Goal: Task Accomplishment & Management: Complete application form

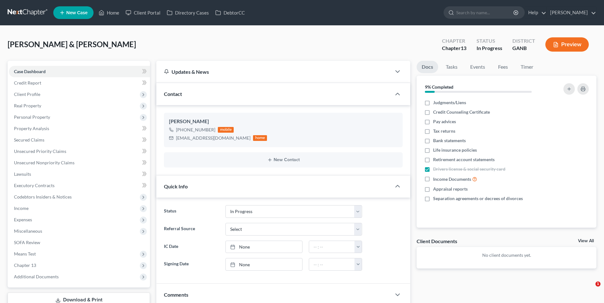
select select "9"
click at [21, 9] on link at bounding box center [28, 12] width 41 height 11
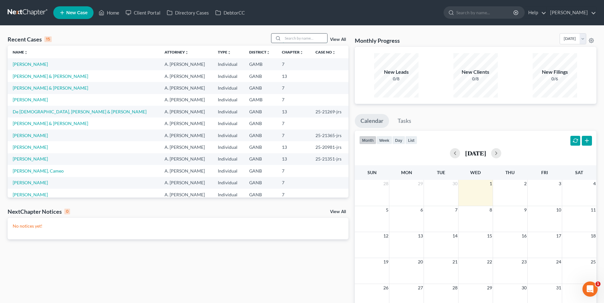
click at [293, 40] on input "search" at bounding box center [305, 38] width 44 height 9
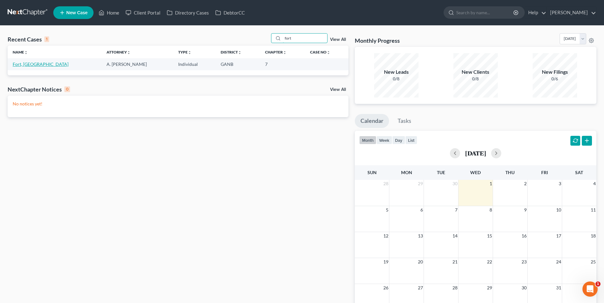
type input "fort"
click at [29, 66] on link "Fort, [GEOGRAPHIC_DATA]" at bounding box center [41, 63] width 56 height 5
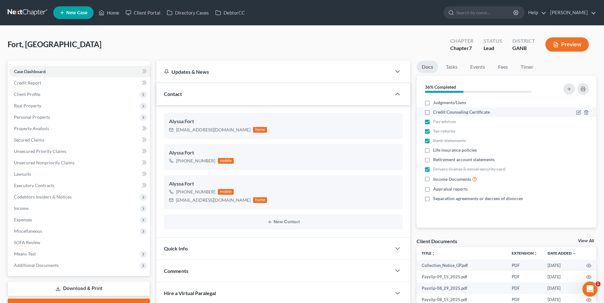
click at [433, 112] on label "Credit Counseling Certificate" at bounding box center [461, 112] width 57 height 6
click at [436, 112] on input "Credit Counseling Certificate" at bounding box center [438, 111] width 4 height 4
checkbox input "true"
click at [395, 133] on icon "button" at bounding box center [394, 134] width 5 height 5
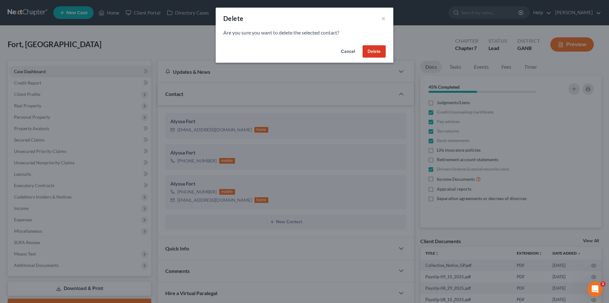
click at [377, 52] on button "Delete" at bounding box center [373, 51] width 23 height 13
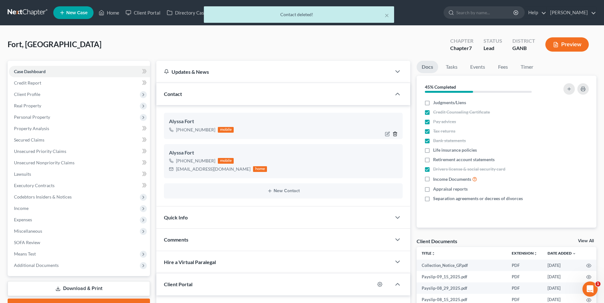
click at [396, 133] on polyline "button" at bounding box center [395, 133] width 4 height 0
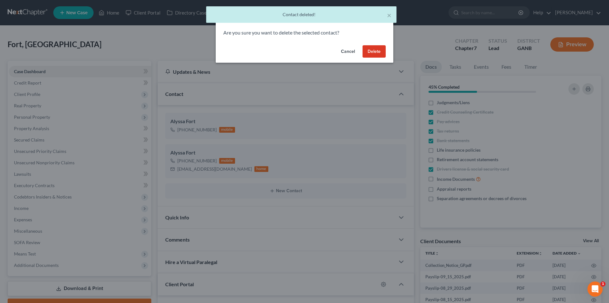
click at [363, 51] on button "Delete" at bounding box center [373, 51] width 23 height 13
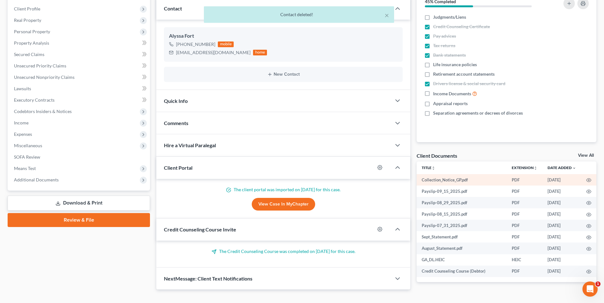
scroll to position [95, 0]
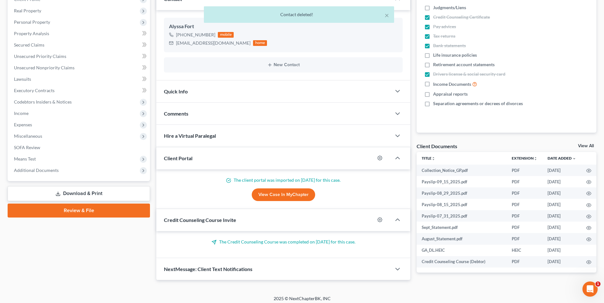
click at [488, 144] on div "Client Documents View All" at bounding box center [507, 147] width 180 height 9
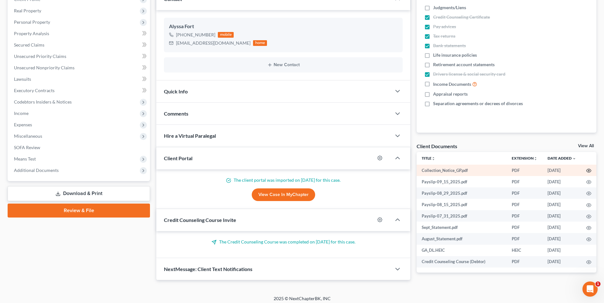
click at [589, 170] on icon "button" at bounding box center [588, 170] width 5 height 5
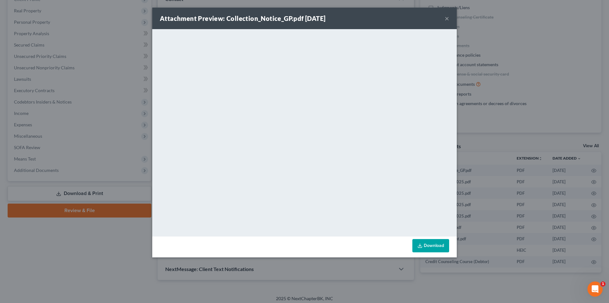
drag, startPoint x: 447, startPoint y: 17, endPoint x: 443, endPoint y: 21, distance: 5.2
click at [447, 17] on button "×" at bounding box center [446, 19] width 4 height 8
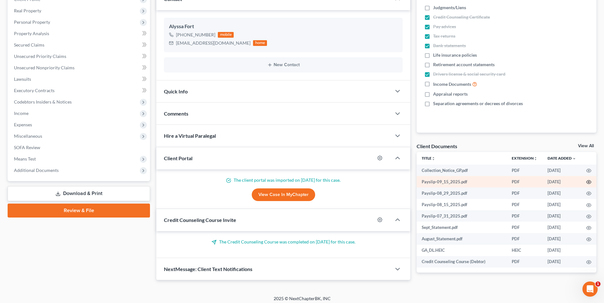
click at [590, 181] on icon "button" at bounding box center [588, 182] width 5 height 5
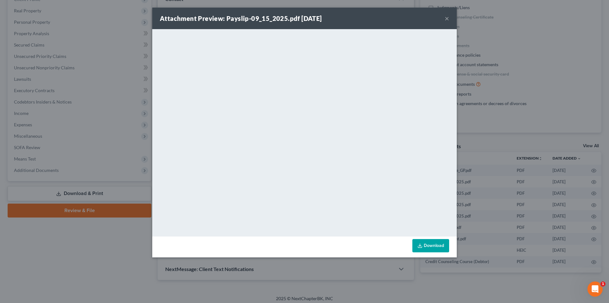
click at [445, 17] on button "×" at bounding box center [446, 19] width 4 height 8
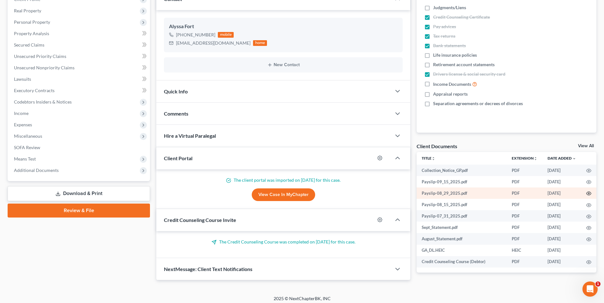
click at [589, 194] on icon "button" at bounding box center [588, 193] width 5 height 5
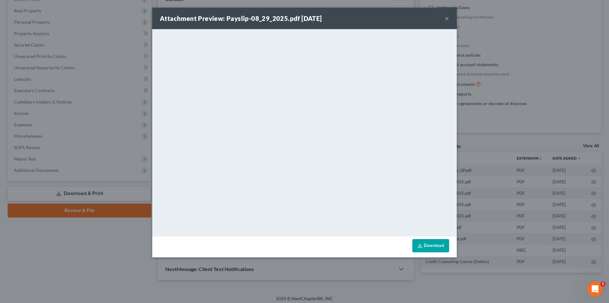
click at [448, 20] on button "×" at bounding box center [446, 19] width 4 height 8
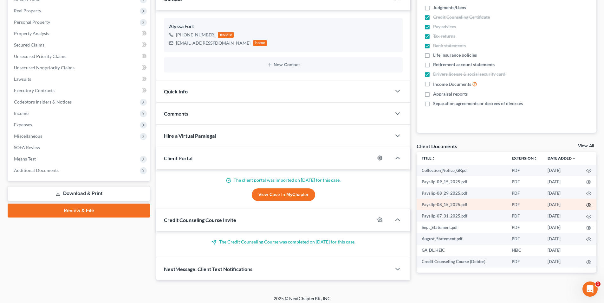
click at [589, 206] on icon "button" at bounding box center [588, 205] width 5 height 5
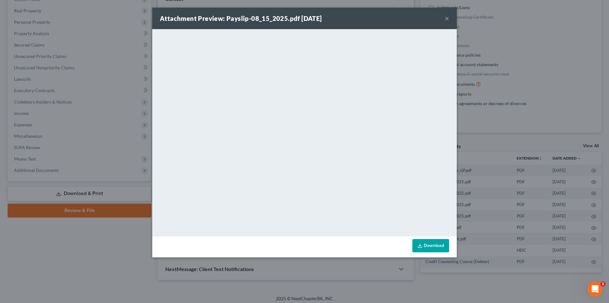
click at [447, 18] on button "×" at bounding box center [446, 19] width 4 height 8
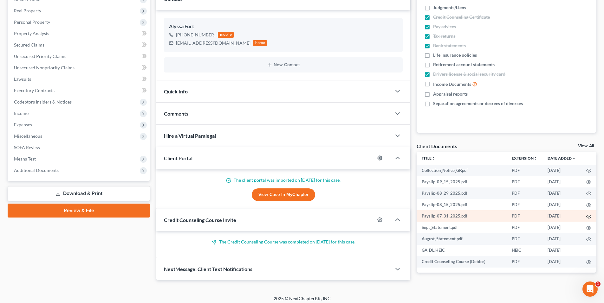
click at [587, 217] on icon "button" at bounding box center [588, 216] width 5 height 5
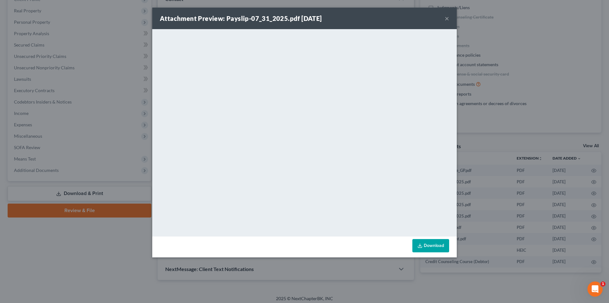
click at [447, 19] on button "×" at bounding box center [446, 19] width 4 height 8
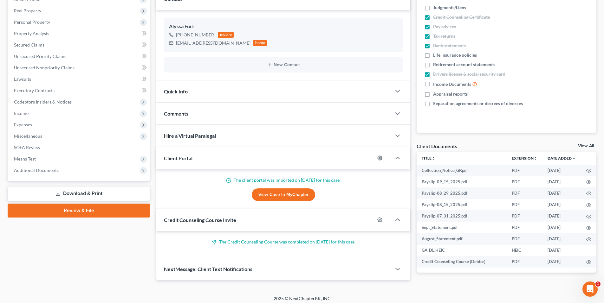
scroll to position [99, 0]
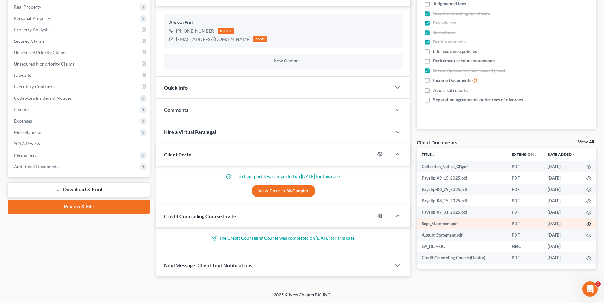
click at [589, 223] on icon "button" at bounding box center [588, 224] width 5 height 5
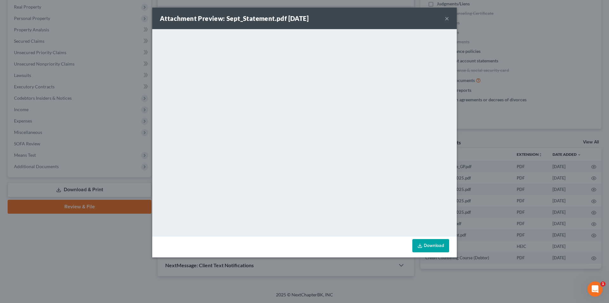
drag, startPoint x: 447, startPoint y: 17, endPoint x: 453, endPoint y: 22, distance: 8.4
click at [447, 16] on button "×" at bounding box center [446, 19] width 4 height 8
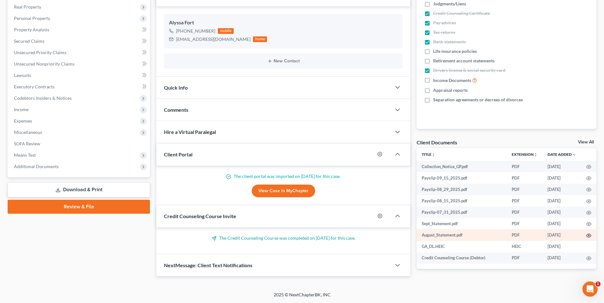
click at [588, 237] on icon "button" at bounding box center [588, 235] width 5 height 5
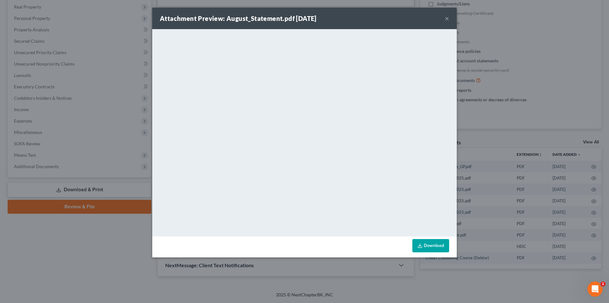
click at [446, 16] on button "×" at bounding box center [446, 19] width 4 height 8
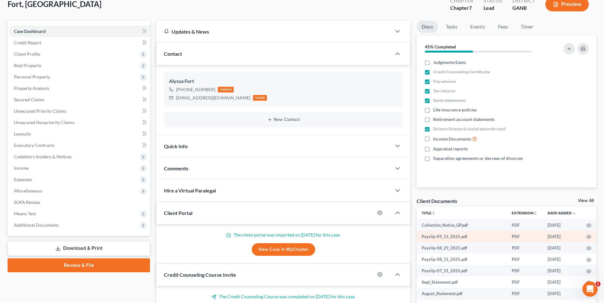
scroll to position [36, 0]
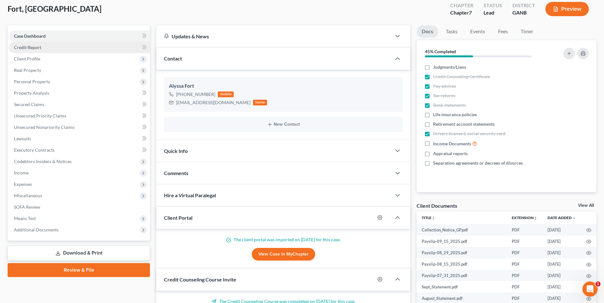
click at [29, 49] on span "Credit Report" at bounding box center [27, 47] width 27 height 5
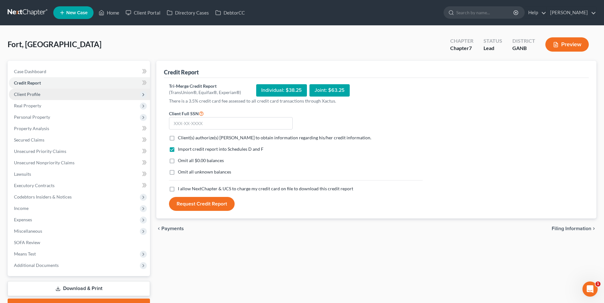
click at [33, 96] on span "Client Profile" at bounding box center [27, 94] width 26 height 5
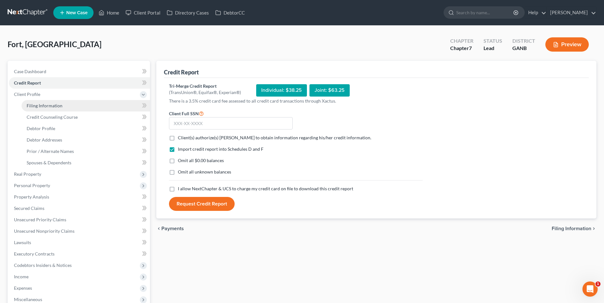
click at [41, 105] on span "Filing Information" at bounding box center [45, 105] width 36 height 5
select select "1"
select select "0"
select select "10"
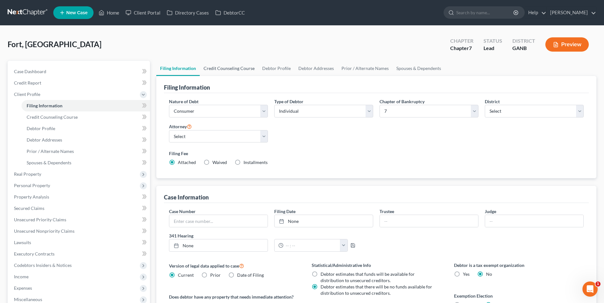
click at [223, 72] on link "Credit Counseling Course" at bounding box center [229, 68] width 59 height 15
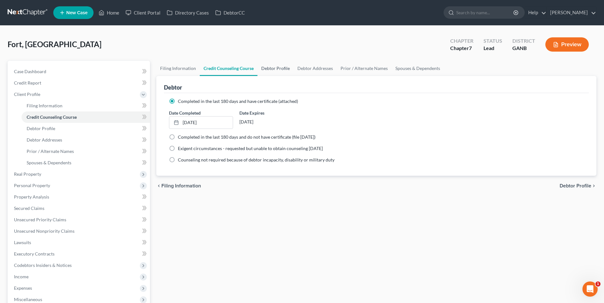
click at [279, 68] on link "Debtor Profile" at bounding box center [275, 68] width 36 height 15
select select "0"
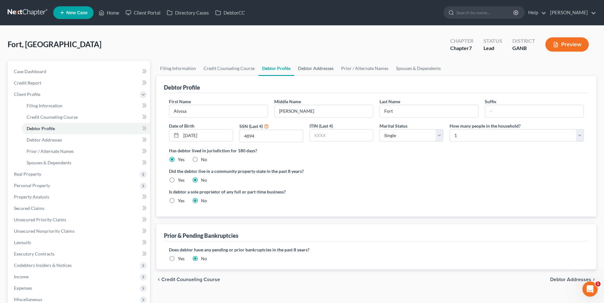
click at [323, 72] on link "Debtor Addresses" at bounding box center [315, 68] width 43 height 15
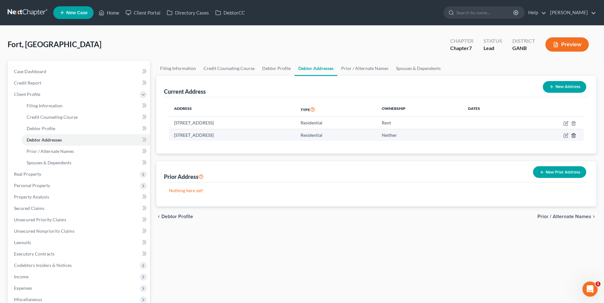
click at [573, 137] on line "button" at bounding box center [573, 135] width 0 height 1
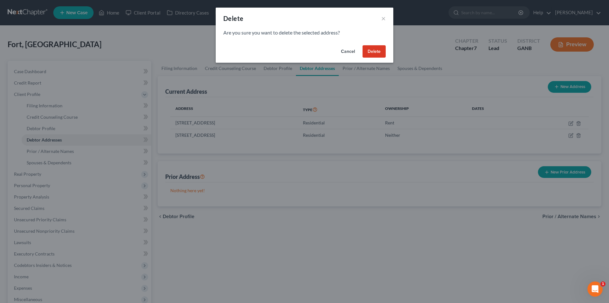
click at [368, 51] on button "Delete" at bounding box center [373, 51] width 23 height 13
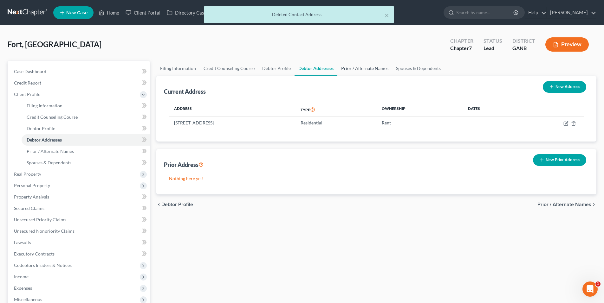
click at [360, 70] on link "Prior / Alternate Names" at bounding box center [364, 68] width 55 height 15
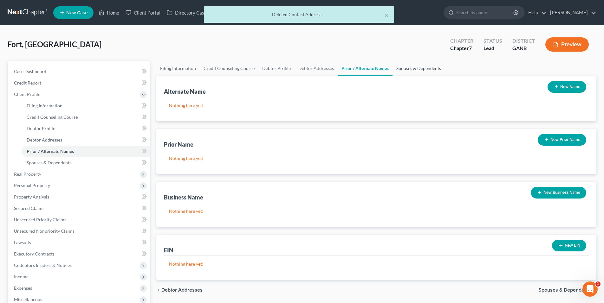
click at [414, 70] on link "Spouses & Dependents" at bounding box center [418, 68] width 52 height 15
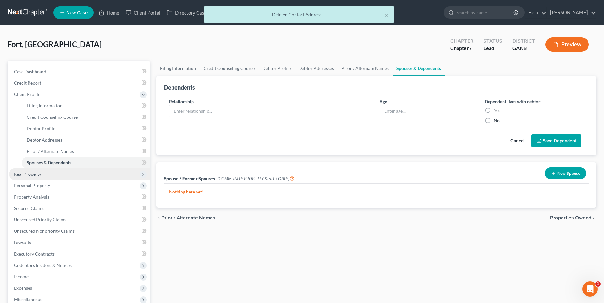
click at [41, 178] on span "Real Property" at bounding box center [79, 174] width 141 height 11
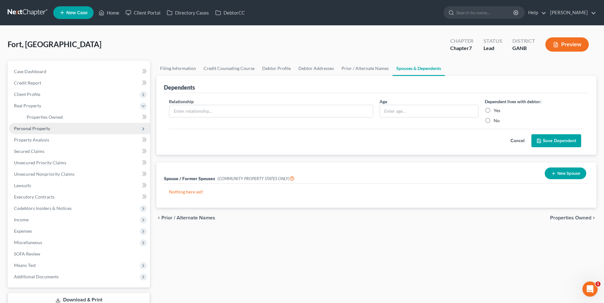
click at [57, 133] on span "Personal Property" at bounding box center [79, 128] width 141 height 11
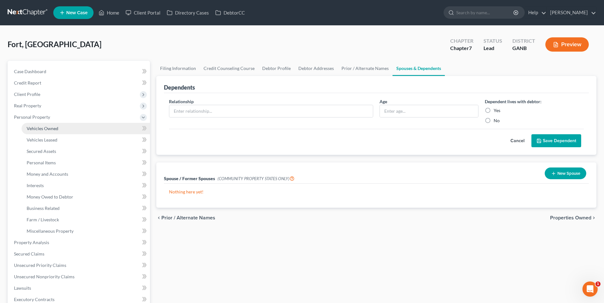
click at [54, 129] on span "Vehicles Owned" at bounding box center [43, 128] width 32 height 5
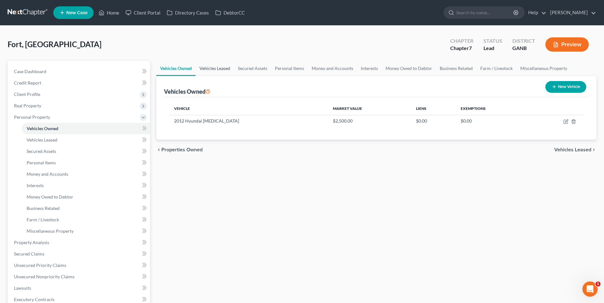
click at [200, 68] on link "Vehicles Leased" at bounding box center [215, 68] width 38 height 15
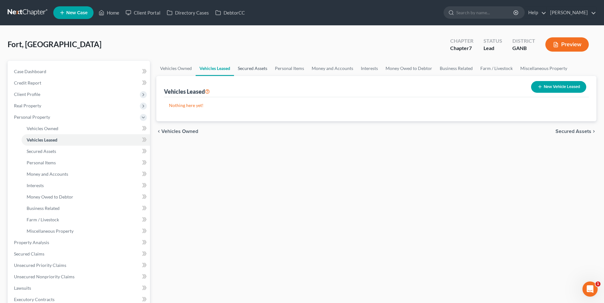
click at [255, 67] on link "Secured Assets" at bounding box center [252, 68] width 37 height 15
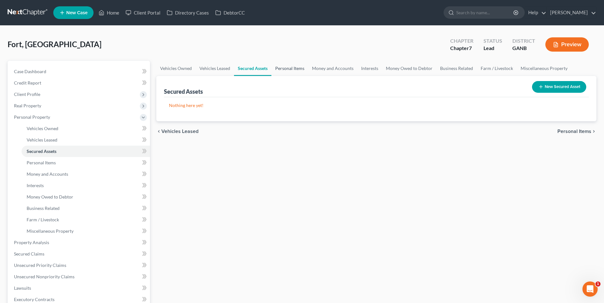
click at [296, 66] on link "Personal Items" at bounding box center [289, 68] width 37 height 15
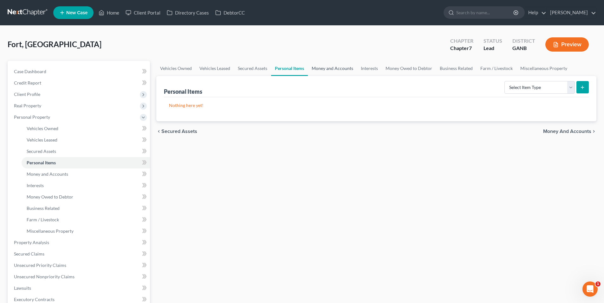
click at [329, 70] on link "Money and Accounts" at bounding box center [332, 68] width 49 height 15
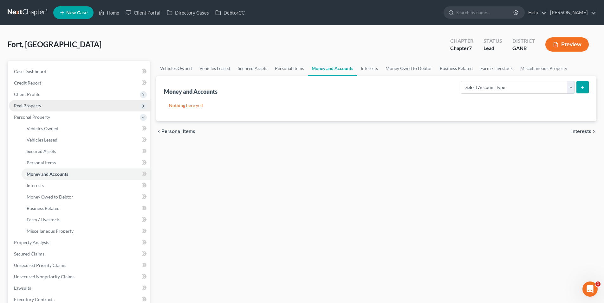
click at [22, 104] on span "Real Property" at bounding box center [27, 105] width 27 height 5
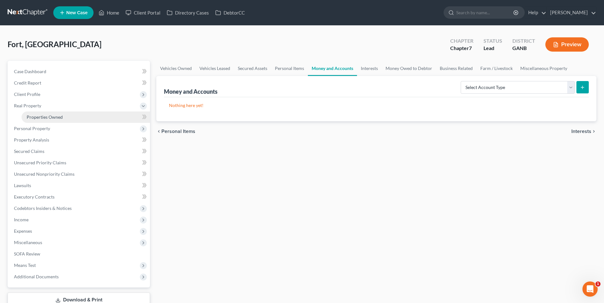
click at [29, 116] on span "Properties Owned" at bounding box center [45, 116] width 36 height 5
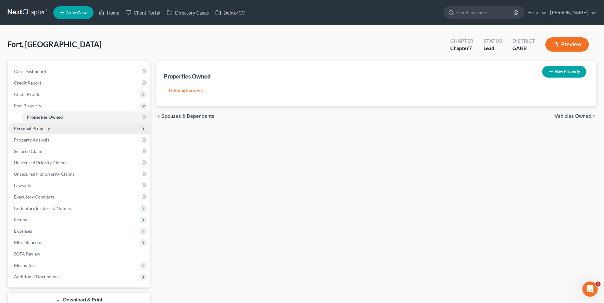
click at [27, 130] on span "Personal Property" at bounding box center [32, 128] width 36 height 5
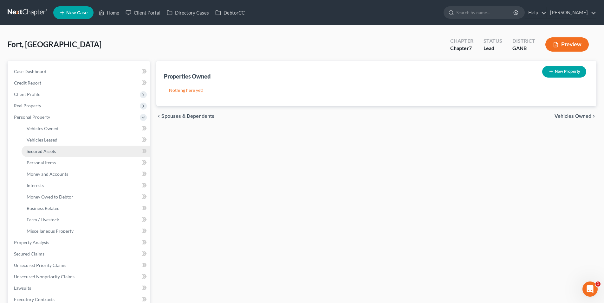
click at [35, 149] on span "Secured Assets" at bounding box center [41, 151] width 29 height 5
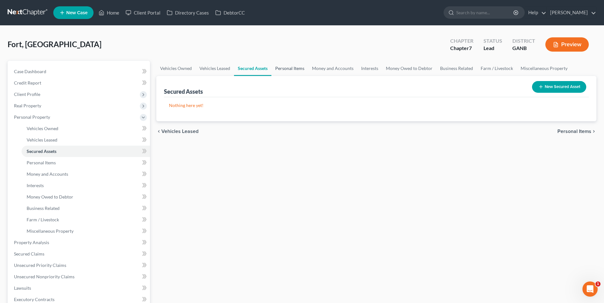
click at [289, 70] on link "Personal Items" at bounding box center [289, 68] width 37 height 15
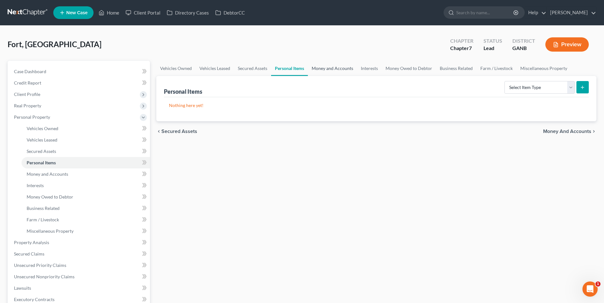
click at [327, 68] on link "Money and Accounts" at bounding box center [332, 68] width 49 height 15
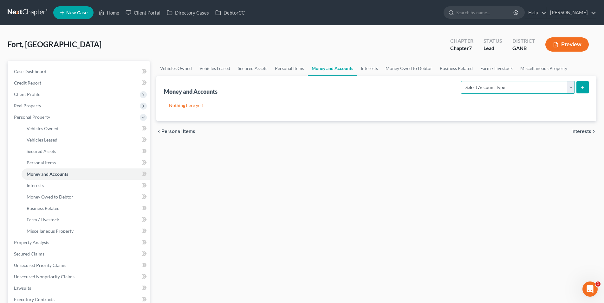
click at [528, 90] on select "Select Account Type Brokerage Cash on Hand Certificates of Deposit Checking Acc…" at bounding box center [518, 87] width 114 height 13
select select "checking"
click at [462, 81] on select "Select Account Type Brokerage Cash on Hand Certificates of Deposit Checking Acc…" at bounding box center [518, 87] width 114 height 13
click at [585, 88] on icon "submit" at bounding box center [582, 87] width 5 height 5
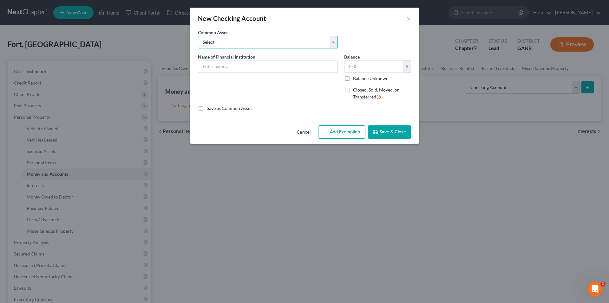
click at [287, 44] on select "Select Navy Federal Credit Union USAA Truist Bank of the Ozarks (Bank OZK) PNC …" at bounding box center [268, 42] width 140 height 13
select select "0"
click at [198, 36] on select "Select Navy Federal Credit Union USAA Truist Bank of the Ozarks (Bank OZK) PNC …" at bounding box center [268, 42] width 140 height 13
type input "Navy Federal Credit Union"
click at [373, 66] on input "1,134.48" at bounding box center [373, 67] width 59 height 12
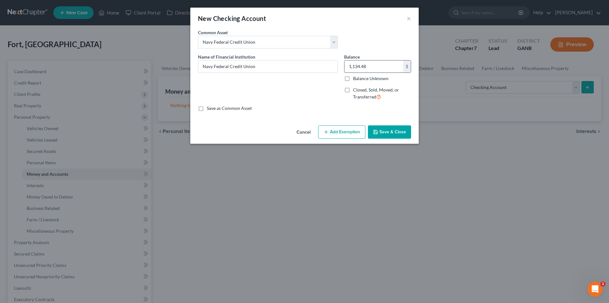
click at [373, 66] on input "1,134.48" at bounding box center [373, 67] width 59 height 12
type input "0.00"
click at [386, 132] on button "Save & Close" at bounding box center [389, 132] width 43 height 13
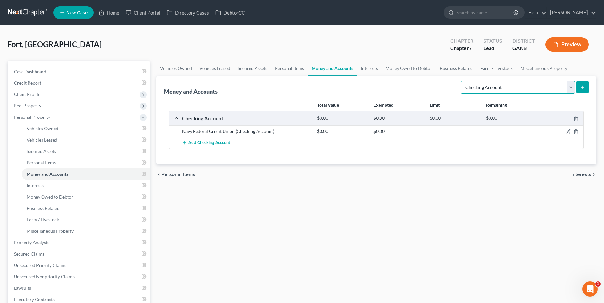
click at [478, 90] on select "Select Account Type Brokerage Cash on Hand Certificates of Deposit Checking Acc…" at bounding box center [518, 87] width 114 height 13
select select "savings"
click at [462, 81] on select "Select Account Type Brokerage Cash on Hand Certificates of Deposit Checking Acc…" at bounding box center [518, 87] width 114 height 13
click at [583, 85] on icon "submit" at bounding box center [582, 87] width 5 height 5
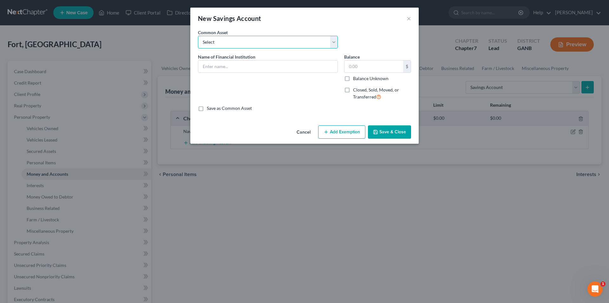
click at [276, 44] on select "Select Publix Employee Federal Credit Union Navy Federal Credit Union - 3808 Na…" at bounding box center [268, 42] width 140 height 13
select select "2"
click at [198, 36] on select "Select Publix Employee Federal Credit Union Navy Federal Credit Union - 3808 Na…" at bounding box center [268, 42] width 140 height 13
type input "Navy Federal Credit Union"
type input "0.00"
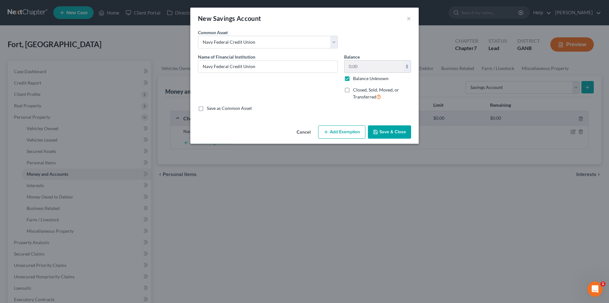
click at [353, 79] on label "Balance Unknown" at bounding box center [371, 78] width 36 height 6
click at [355, 79] on input "Balance Unknown" at bounding box center [357, 77] width 4 height 4
checkbox input "false"
click at [359, 68] on input "0.00" at bounding box center [373, 67] width 59 height 12
type input "5.00"
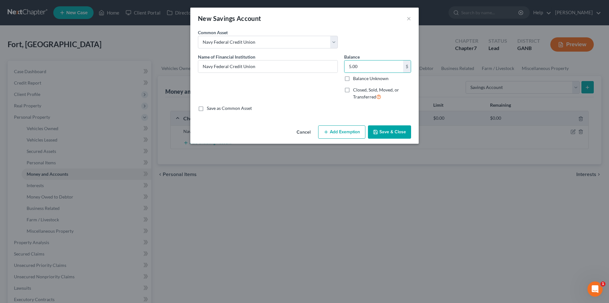
click at [379, 128] on button "Save & Close" at bounding box center [389, 132] width 43 height 13
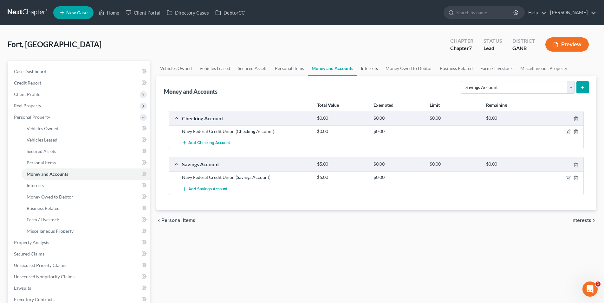
click at [367, 67] on link "Interests" at bounding box center [369, 68] width 25 height 15
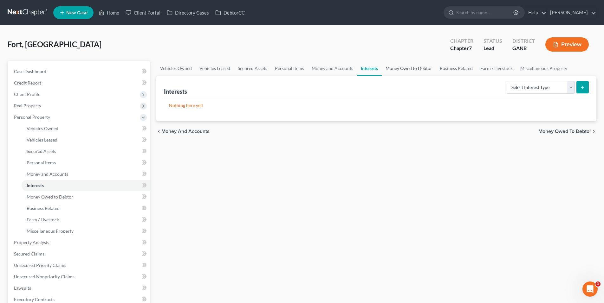
click at [408, 68] on link "Money Owed to Debtor" at bounding box center [409, 68] width 54 height 15
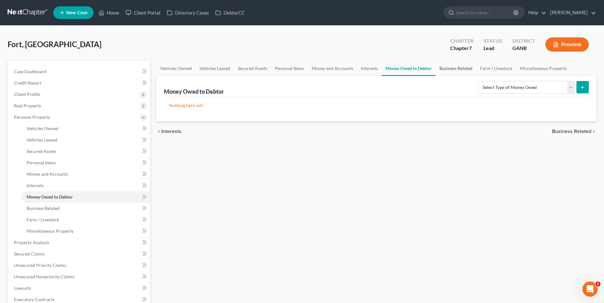
click at [449, 66] on link "Business Related" at bounding box center [456, 68] width 41 height 15
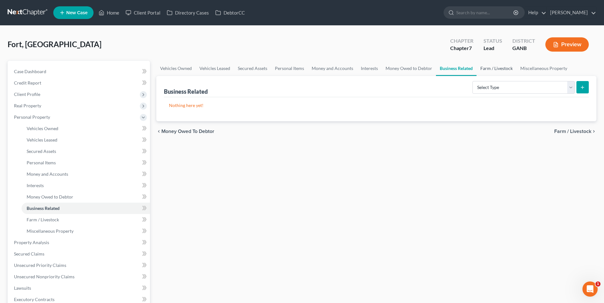
click at [488, 66] on link "Farm / Livestock" at bounding box center [496, 68] width 40 height 15
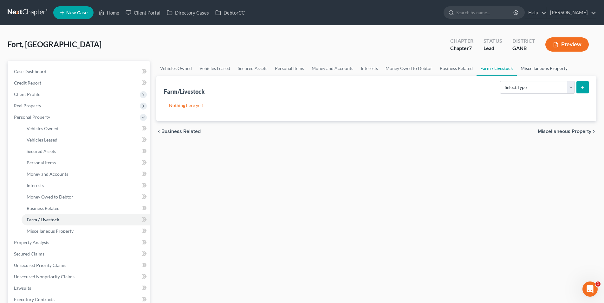
click at [541, 70] on link "Miscellaneous Property" at bounding box center [544, 68] width 55 height 15
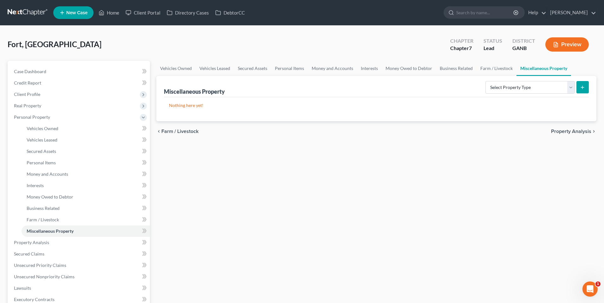
click at [572, 130] on span "Property Analysis" at bounding box center [571, 131] width 40 height 5
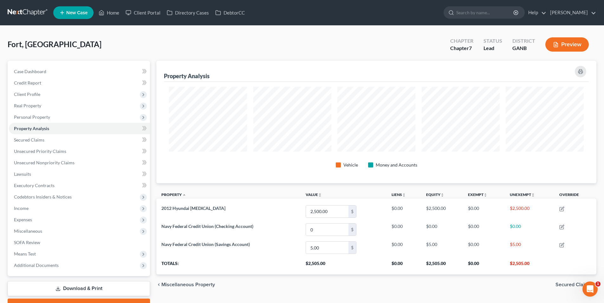
scroll to position [123, 440]
click at [53, 211] on span "Income" at bounding box center [79, 208] width 141 height 11
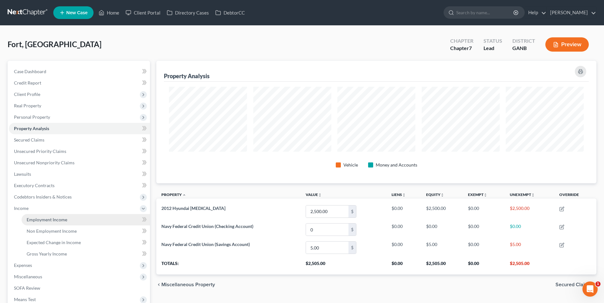
click at [53, 220] on span "Employment Income" at bounding box center [47, 219] width 41 height 5
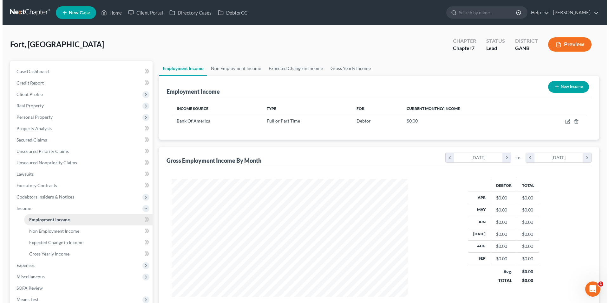
scroll to position [118, 249]
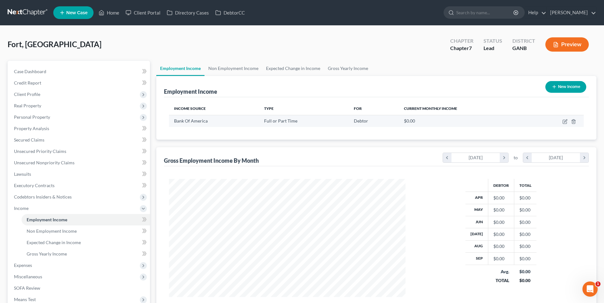
click at [562, 120] on td at bounding box center [556, 121] width 54 height 12
click at [564, 120] on icon "button" at bounding box center [565, 122] width 4 height 4
select select "0"
select select "28"
select select "1"
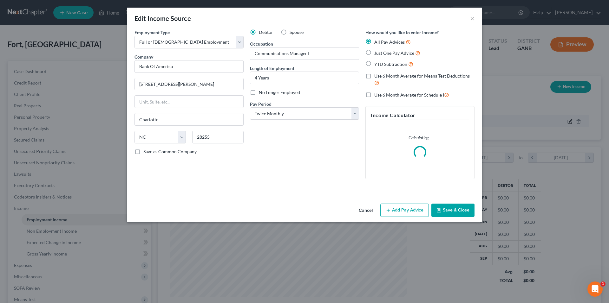
scroll to position [119, 251]
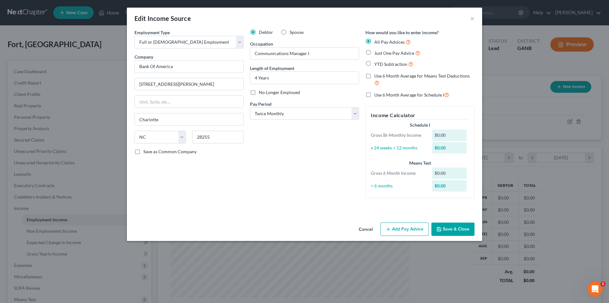
click at [409, 227] on button "Add Pay Advice" at bounding box center [404, 229] width 49 height 13
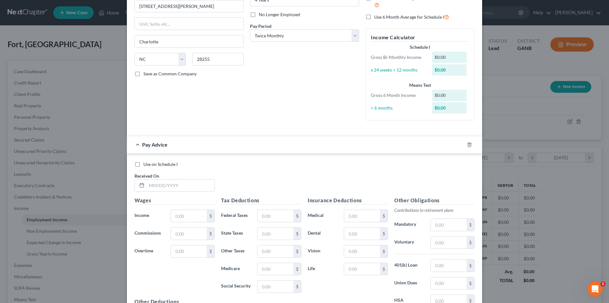
scroll to position [95, 0]
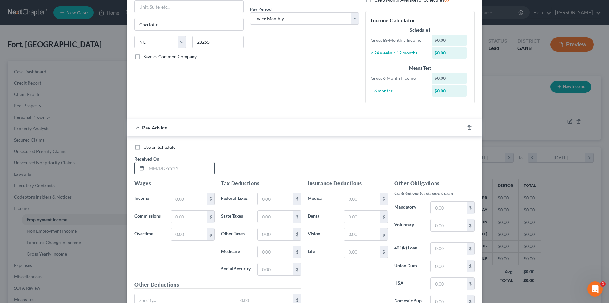
click at [199, 171] on input "text" at bounding box center [180, 169] width 68 height 12
type input "9/15/2025"
type input "3,292.59"
type input "315.52"
type input "130.21"
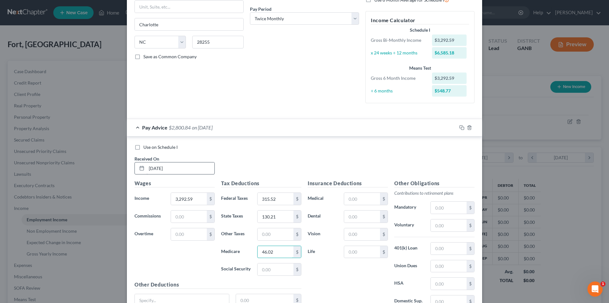
type input "46.02"
type input "196.75"
click at [456, 226] on input "text" at bounding box center [448, 226] width 36 height 12
type input "164.59"
click at [365, 215] on input "text" at bounding box center [362, 217] width 36 height 12
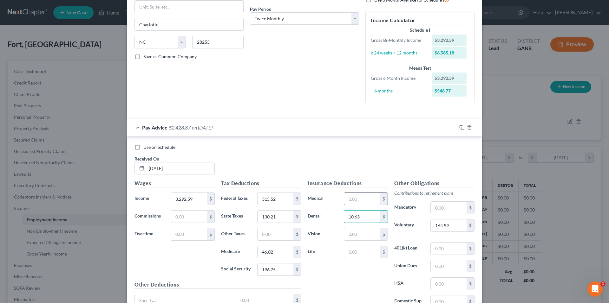
type input "10.63"
click at [368, 198] on input "text" at bounding box center [362, 199] width 36 height 12
type input "54.58"
click at [365, 254] on input "text" at bounding box center [362, 252] width 36 height 12
click at [349, 236] on input "text" at bounding box center [362, 235] width 36 height 12
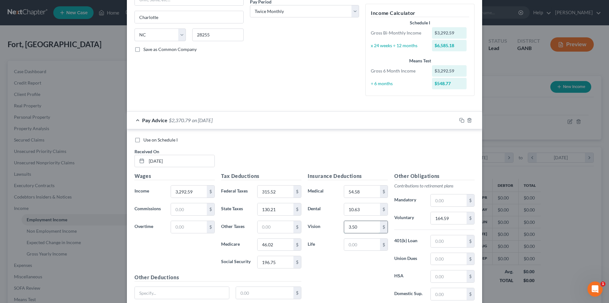
scroll to position [154, 0]
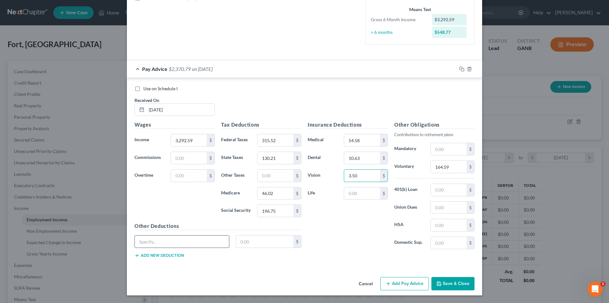
type input "3.50"
click at [221, 244] on input "text" at bounding box center [182, 242] width 94 height 12
type input "Purchased Time Off"
type input "50.48"
click at [445, 195] on input "text" at bounding box center [448, 190] width 36 height 12
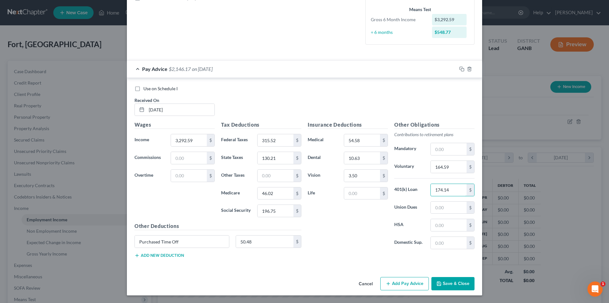
type input "174.14"
click at [170, 256] on button "Add new deduction" at bounding box center [158, 255] width 49 height 5
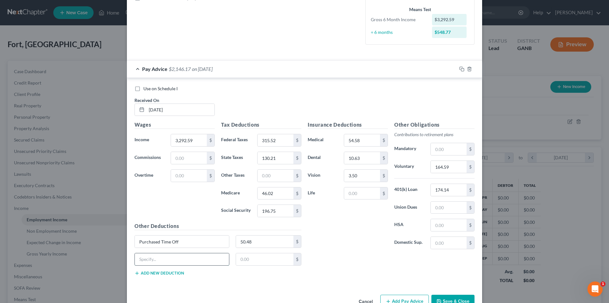
click at [170, 258] on input "text" at bounding box center [182, 260] width 94 height 12
type input "Group Auto/Home Ins"
type input "66.27"
click at [182, 156] on input "text" at bounding box center [189, 158] width 36 height 12
type input "0.87"
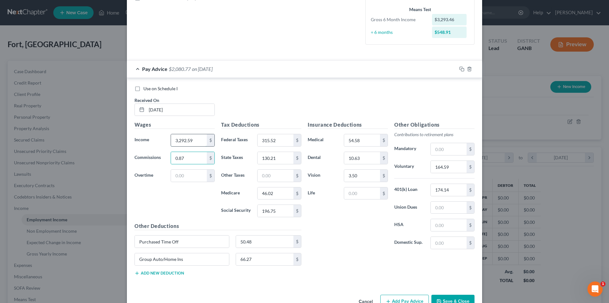
click at [194, 140] on input "3,292.59" at bounding box center [189, 140] width 36 height 12
type input "3,120.76"
click at [192, 174] on input "text" at bounding box center [189, 176] width 36 height 12
type input "170.96"
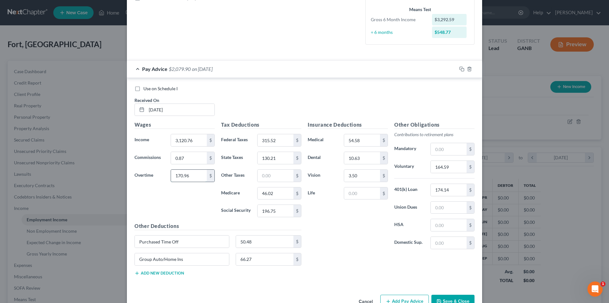
click at [192, 173] on input "170.96" at bounding box center [189, 176] width 36 height 12
click at [186, 158] on input "0.87" at bounding box center [189, 158] width 36 height 12
click at [188, 141] on input "3,120.76" at bounding box center [189, 140] width 36 height 12
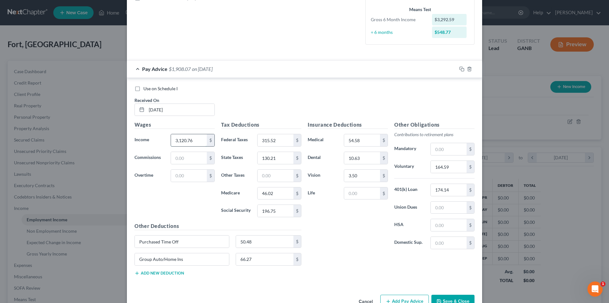
click at [188, 141] on input "3,120.76" at bounding box center [189, 140] width 36 height 12
type input "3,292.59"
click at [439, 190] on input "174.14" at bounding box center [448, 190] width 36 height 12
click at [435, 190] on input "164.59" at bounding box center [448, 190] width 36 height 12
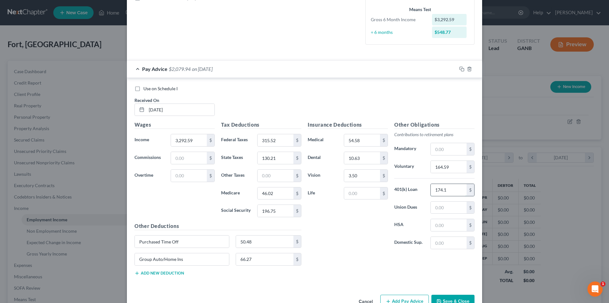
type input "174.14"
click at [199, 140] on input "3,292.59" at bounding box center [189, 140] width 36 height 12
type input "3,291.72"
click at [190, 158] on input "text" at bounding box center [189, 158] width 36 height 12
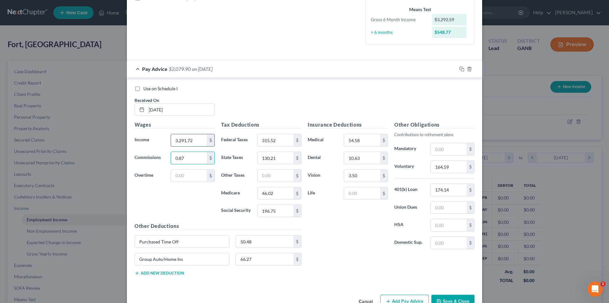
type input "0.87"
click at [203, 139] on input "3,291.72" at bounding box center [189, 140] width 36 height 12
click at [207, 139] on div "$" at bounding box center [211, 140] width 8 height 12
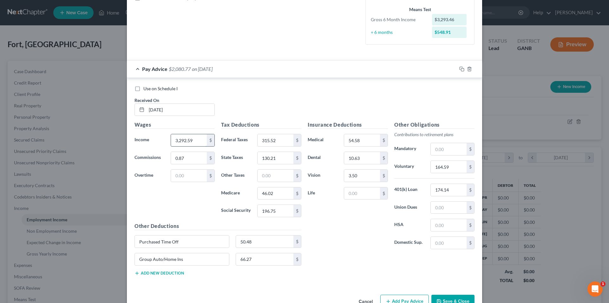
click at [197, 142] on input "3,292.59" at bounding box center [189, 140] width 36 height 12
type input "3,120.76"
type input "170.96"
click at [188, 176] on input "170.96" at bounding box center [189, 176] width 36 height 12
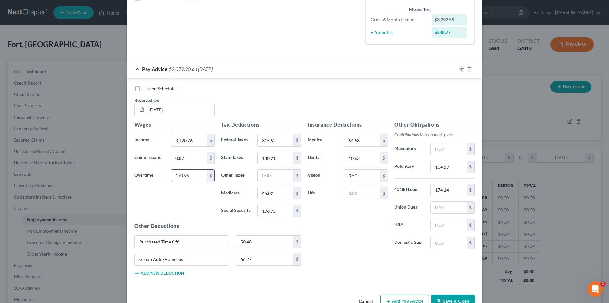
click at [188, 176] on input "170.96" at bounding box center [189, 176] width 36 height 12
click at [195, 159] on input "0.87" at bounding box center [189, 158] width 36 height 12
type input "171.85"
click at [195, 159] on input "171.85" at bounding box center [189, 158] width 36 height 12
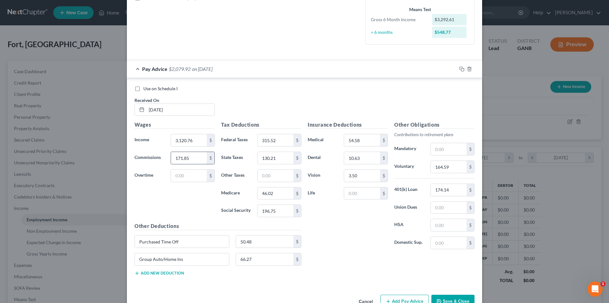
click at [195, 159] on input "171.85" at bounding box center [189, 158] width 36 height 12
click at [193, 143] on input "3,120.76" at bounding box center [189, 140] width 36 height 12
type input "3,292.59"
click at [249, 108] on div "Use on Schedule I Received On * 9/15/2025" at bounding box center [304, 104] width 346 height 36
click at [185, 158] on input "text" at bounding box center [189, 158] width 36 height 12
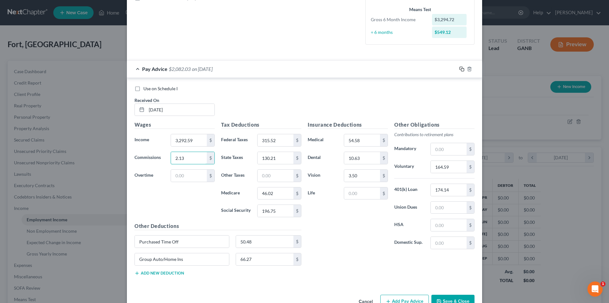
type input "2.13"
click at [459, 70] on icon "button" at bounding box center [461, 69] width 5 height 5
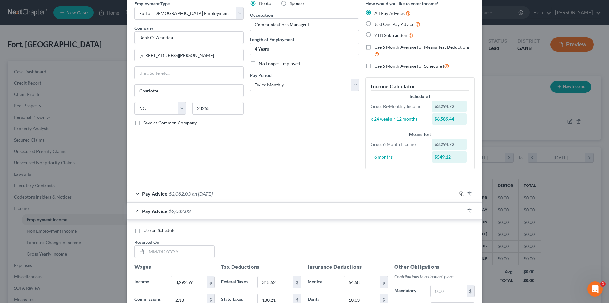
scroll to position [95, 0]
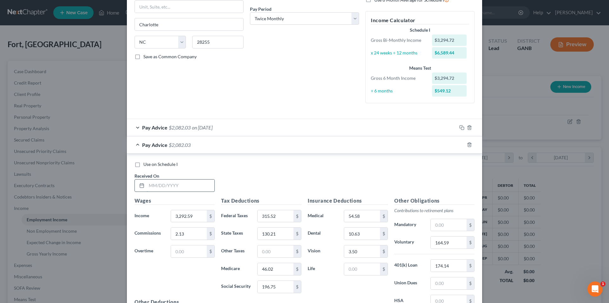
click at [196, 186] on input "text" at bounding box center [180, 186] width 68 height 12
type input "8/29/25"
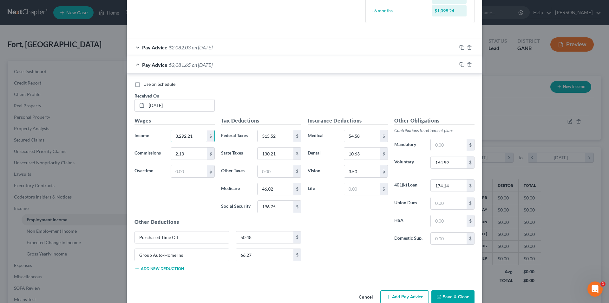
scroll to position [157, 0]
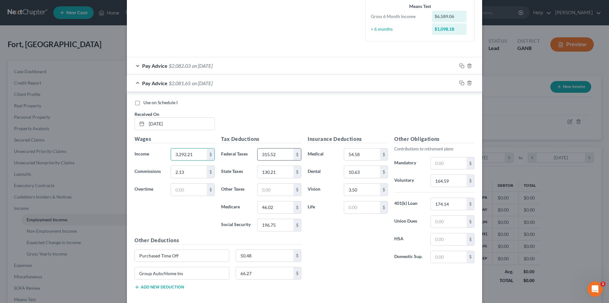
type input "3,292.21"
click at [282, 157] on input "315.52" at bounding box center [275, 155] width 36 height 12
type input "315.18"
type input "130.83"
type input "46.01"
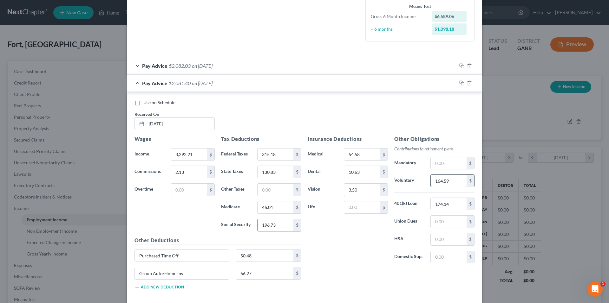
type input "196.73"
click at [459, 184] on input "164.59" at bounding box center [448, 181] width 36 height 12
type input "152.14"
click at [195, 169] on input "2.13" at bounding box center [189, 172] width 36 height 12
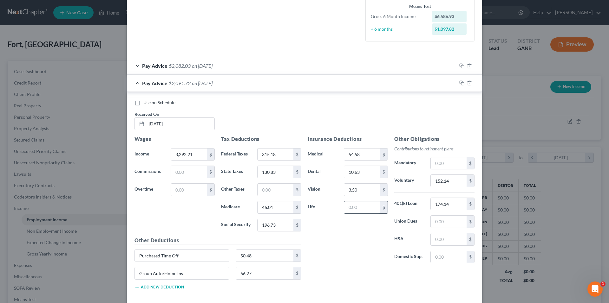
click at [368, 204] on input "text" at bounding box center [362, 208] width 36 height 12
click at [152, 291] on div "Other Deductions Purchased Time Off 50.48 $ Group Auto/Home Ins 66.27 $ Add new…" at bounding box center [217, 266] width 173 height 59
click at [152, 288] on button "Add new deduction" at bounding box center [158, 287] width 49 height 5
click at [246, 292] on input "text" at bounding box center [265, 291] width 58 height 12
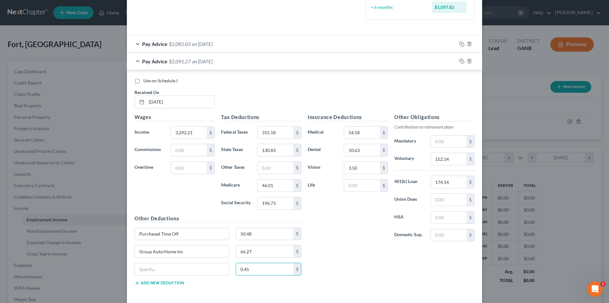
scroll to position [206, 0]
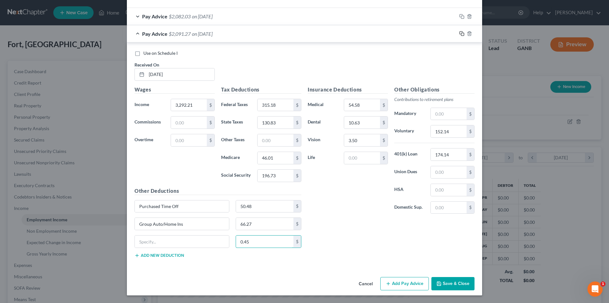
type input "0.45"
click at [460, 32] on icon "button" at bounding box center [461, 33] width 5 height 5
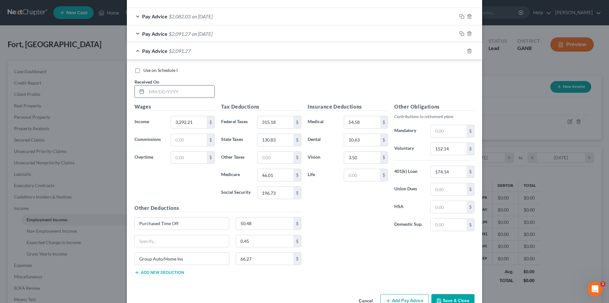
click at [190, 94] on input "text" at bounding box center [180, 92] width 68 height 12
type input "8/15/25"
type input "2,698.11"
type input "208.35"
type input "100.90"
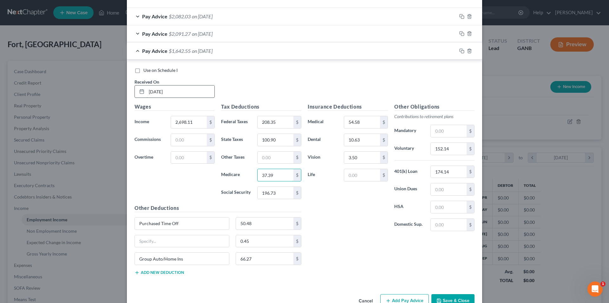
type input "37.39"
type input "159.89"
click at [454, 149] on input "152.14" at bounding box center [448, 149] width 36 height 12
type input "134.88"
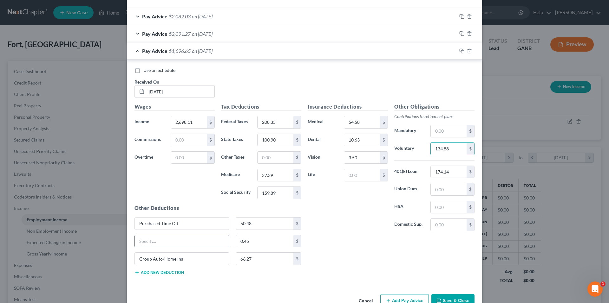
click at [172, 237] on input "text" at bounding box center [182, 242] width 94 height 12
type input "GTL Imputed"
click at [460, 49] on icon "button" at bounding box center [460, 50] width 3 height 3
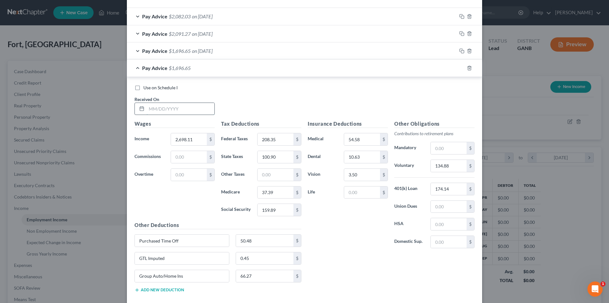
click at [186, 109] on input "text" at bounding box center [180, 109] width 68 height 12
type input "7/31/25"
type input "2,697.85"
type input "208.32"
type input "100.88"
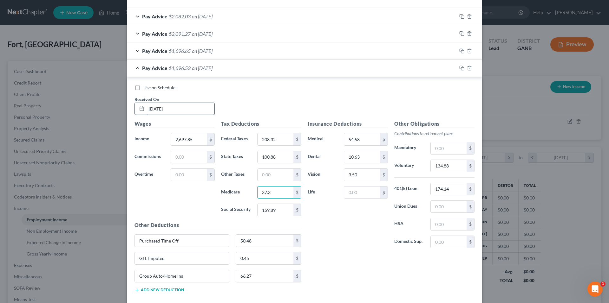
type input "37.39"
type input "159.88"
click at [456, 169] on input "134.88" at bounding box center [448, 166] width 36 height 12
type input "134.87"
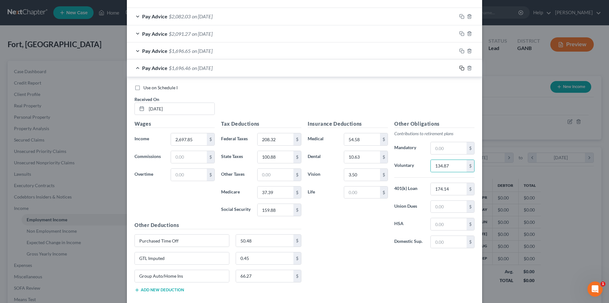
click at [460, 68] on icon "button" at bounding box center [461, 68] width 5 height 5
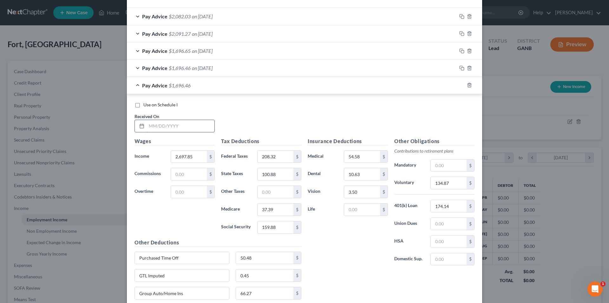
click at [202, 128] on input "text" at bounding box center [180, 126] width 68 height 12
type input "7/15/25"
type input "2,697.84"
type input "159.87"
click at [459, 86] on icon "button" at bounding box center [461, 85] width 5 height 5
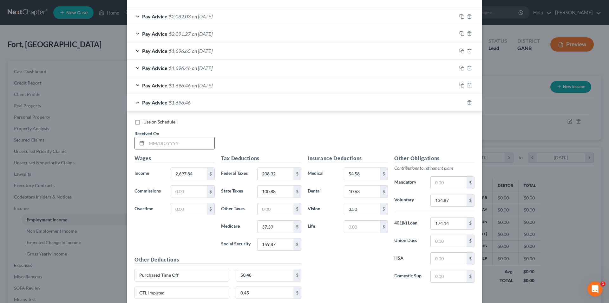
click at [180, 139] on input "text" at bounding box center [180, 143] width 68 height 12
type input "6/30/25"
type input "2,697.92"
type input "208.33"
type input "104.77"
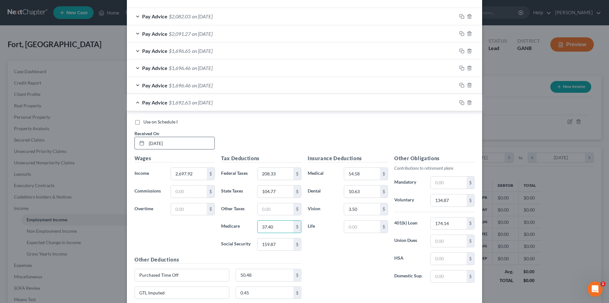
type input "37.40"
type input "159.89"
click at [459, 102] on icon "button" at bounding box center [461, 102] width 5 height 5
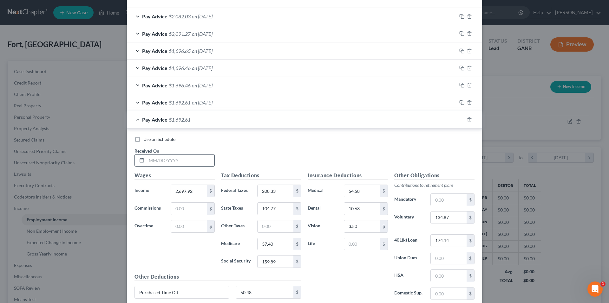
click at [204, 166] on input "text" at bounding box center [180, 161] width 68 height 12
type input "6/15/25"
type input "2,698.01"
type input "208.34"
type input "104.78"
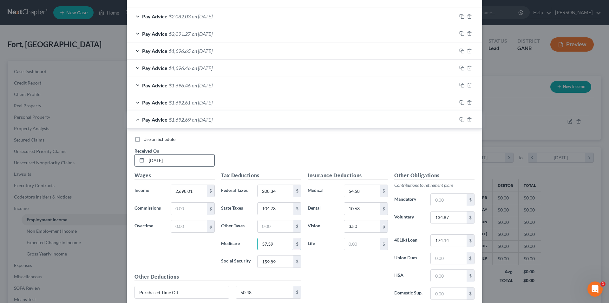
type input "37.39"
type input "159.88"
click at [456, 216] on input "134.87" at bounding box center [448, 218] width 36 height 12
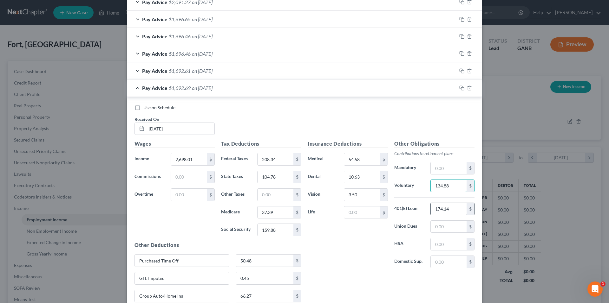
scroll to position [292, 0]
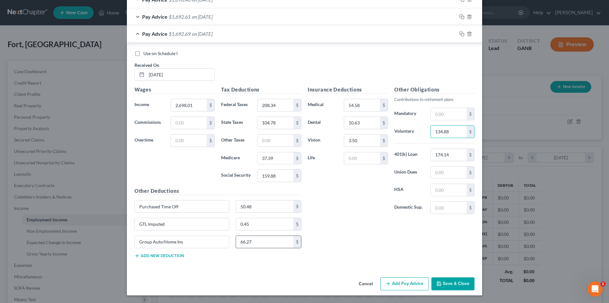
type input "134.88"
click at [272, 243] on input "66.27" at bounding box center [265, 242] width 58 height 12
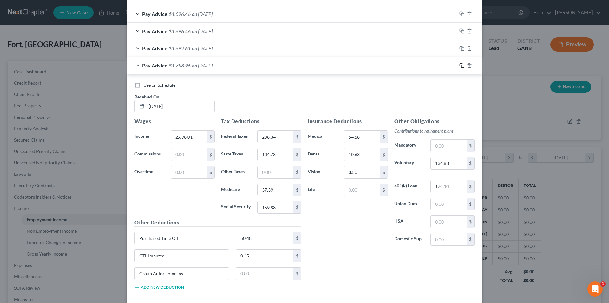
click at [457, 68] on div at bounding box center [468, 66] width 25 height 10
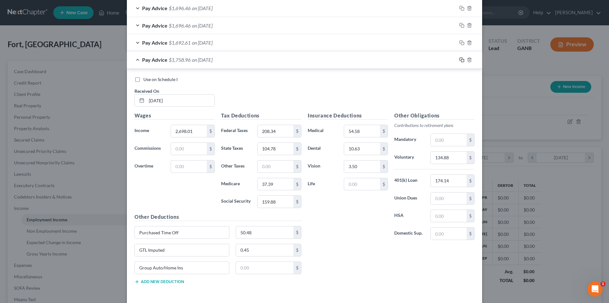
drag, startPoint x: 459, startPoint y: 66, endPoint x: 455, endPoint y: 65, distance: 4.2
click at [459, 66] on div "Pay Advice $1,758.96 on 06/15/2025" at bounding box center [304, 59] width 355 height 17
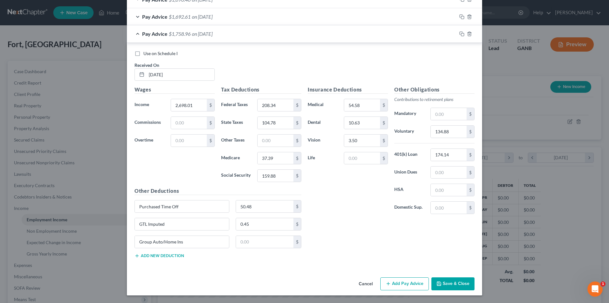
click at [372, 218] on div "Insurance Deductions Medical 54.58 $ Dental 10.63 $ Vision 3.50 $ Life $" at bounding box center [347, 152] width 87 height 133
click at [460, 32] on icon "button" at bounding box center [460, 33] width 3 height 3
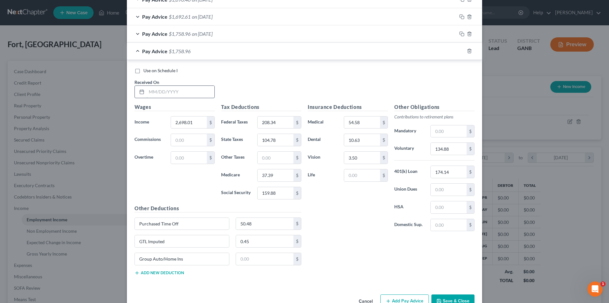
click at [177, 93] on input "text" at bounding box center [180, 92] width 68 height 12
type input "5/30/25"
type input "2,698.00"
type input "208.33"
type input "104.78"
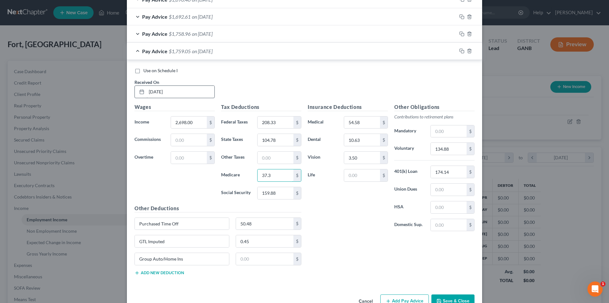
type input "37.39"
type input "159.89"
click at [459, 51] on icon "button" at bounding box center [461, 51] width 5 height 5
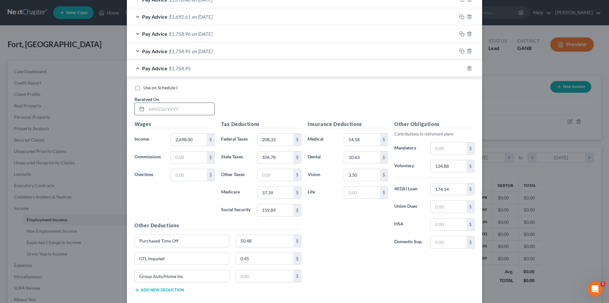
click at [178, 107] on input "text" at bounding box center [180, 109] width 68 height 12
type input "5/15/25"
type input "2,697.85"
type input "208.32"
type input "104.77"
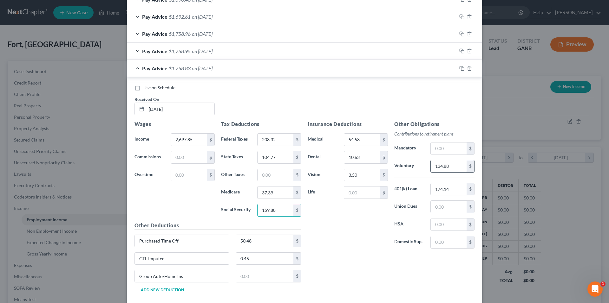
type input "159.88"
click at [456, 166] on input "134.88" at bounding box center [448, 166] width 36 height 12
type input "134.87"
click at [459, 66] on icon "button" at bounding box center [460, 67] width 3 height 3
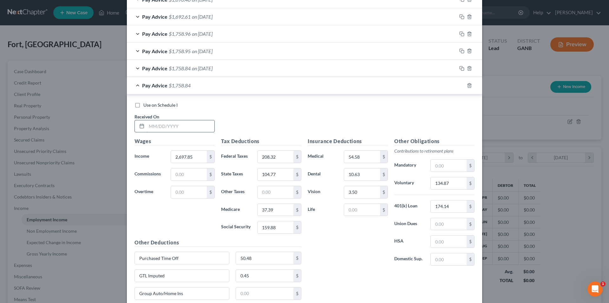
click at [196, 131] on input "text" at bounding box center [180, 126] width 68 height 12
type input "4/30/25"
type input "2,698.12"
type input "208.35"
type input "104.78"
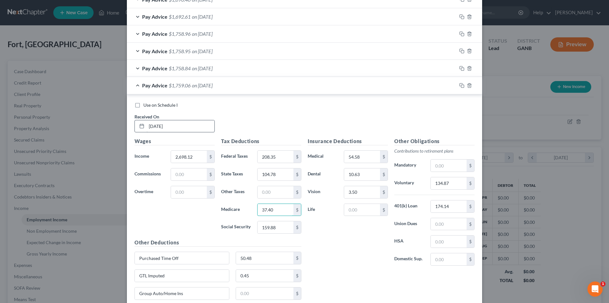
type input "37.40"
type input "159.89"
click at [452, 184] on input "134.87" at bounding box center [448, 184] width 36 height 12
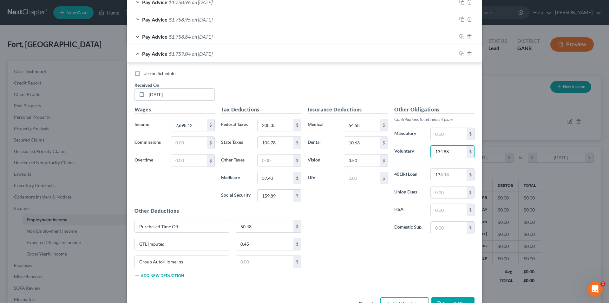
type input "134.88"
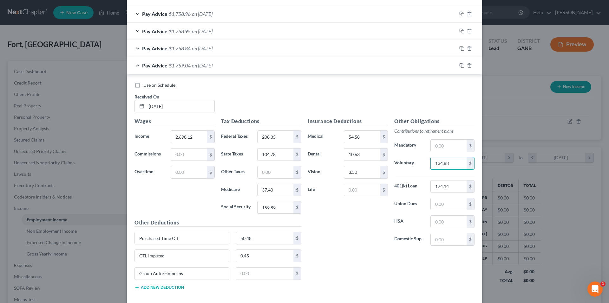
click at [458, 67] on div "Pay Advice $1,759.04 on 04/30/2025 Use on Schedule I Received On * 4/30/25 Wage…" at bounding box center [304, 178] width 355 height 243
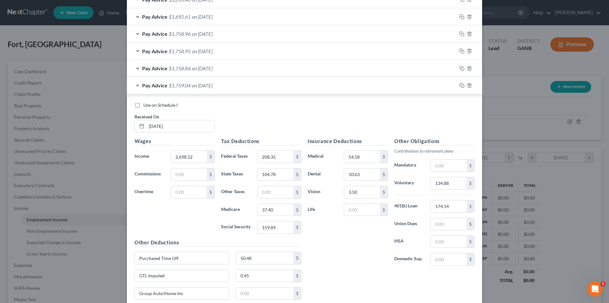
click at [461, 81] on div at bounding box center [468, 86] width 25 height 10
click at [461, 84] on icon "button" at bounding box center [461, 85] width 5 height 5
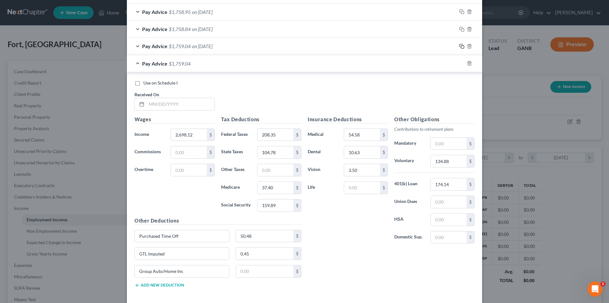
scroll to position [361, 0]
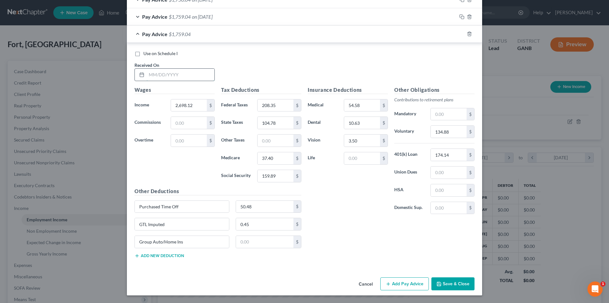
click at [198, 72] on input "text" at bounding box center [180, 75] width 68 height 12
type input "4/18/25"
type input "8.81"
type input "1.94"
type input "0.47"
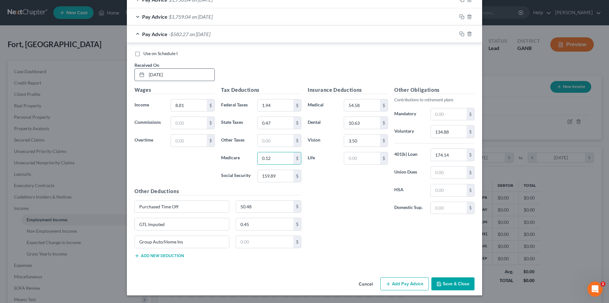
type input "0.12"
type input "0.55"
click at [207, 245] on input "Group Auto/Home Ins" at bounding box center [182, 242] width 94 height 12
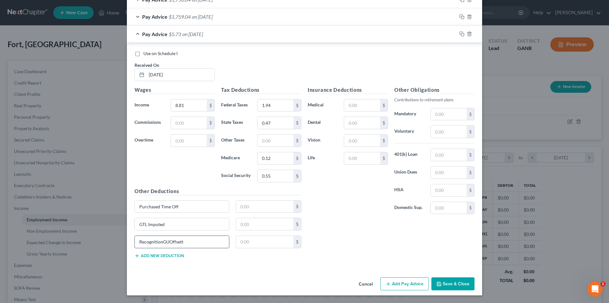
type input "RecognitionGUOffsett"
type input "4"
type input "5.73"
click at [459, 18] on icon "button" at bounding box center [461, 16] width 5 height 5
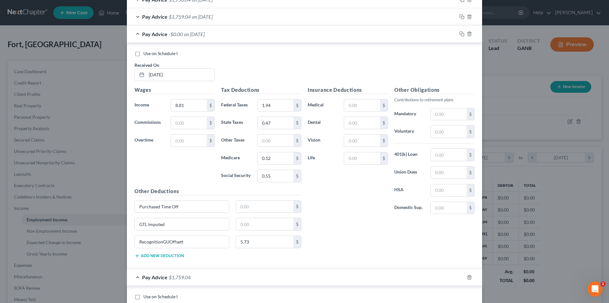
click at [147, 35] on span "Pay Advice" at bounding box center [154, 34] width 25 height 6
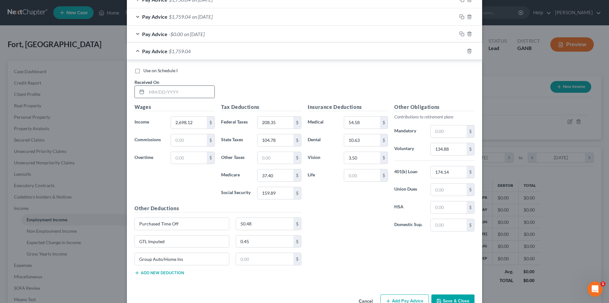
click at [196, 96] on input "text" at bounding box center [180, 92] width 68 height 12
type input "4/15/25"
type input "2,739.89"
type input "217.17"
type input "107.04"
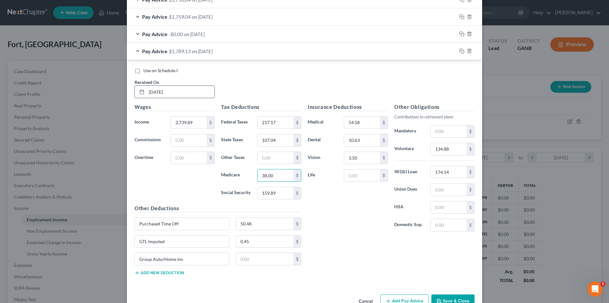
type input "38.00"
type input "162.48"
click at [458, 149] on input "134.88" at bounding box center [448, 149] width 36 height 12
type input "134.87"
click at [459, 49] on icon "button" at bounding box center [461, 51] width 5 height 5
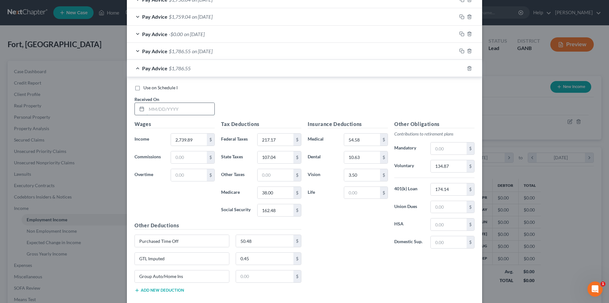
click at [204, 109] on input "text" at bounding box center [180, 109] width 68 height 12
type input "3/31/25"
type input "2,743.43"
type input "217.92"
type input "107.23"
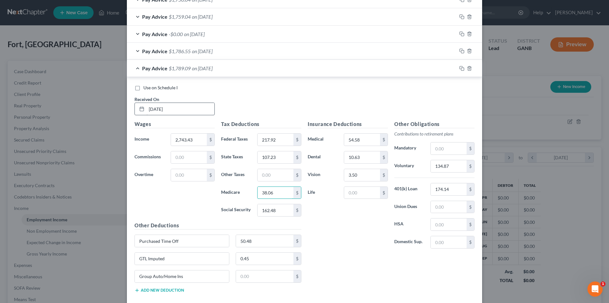
type input "38.06"
type input "162.70"
drag, startPoint x: 460, startPoint y: 68, endPoint x: 436, endPoint y: 67, distance: 24.7
click at [460, 67] on icon "button" at bounding box center [461, 68] width 5 height 5
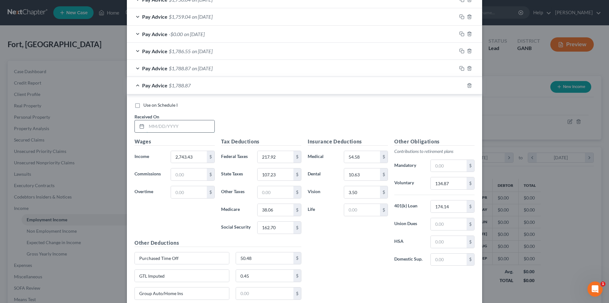
click at [199, 130] on input "text" at bounding box center [180, 126] width 68 height 12
type input "3/19/25"
type input "32.73"
type input "7.20"
type input "1.76"
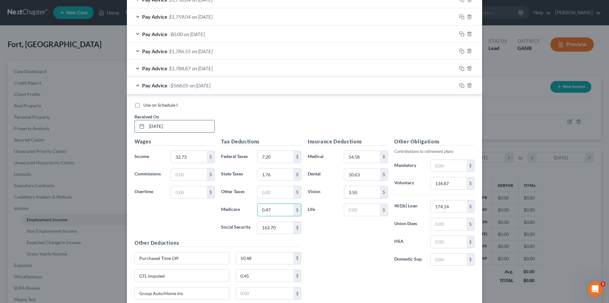
type input "0.47"
type input "2.03"
type input "GUOffsetWEL"
type input "21.27"
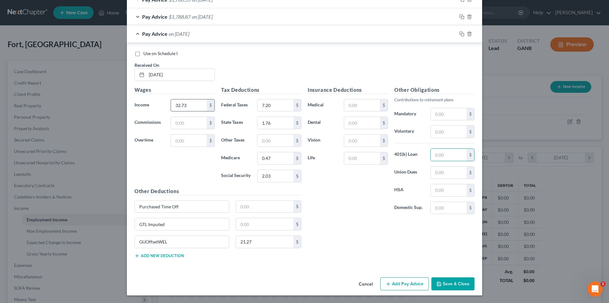
click at [196, 105] on input "32.73" at bounding box center [189, 106] width 36 height 12
click at [260, 243] on input "21.27" at bounding box center [265, 242] width 58 height 12
click at [440, 133] on input "text" at bounding box center [448, 132] width 36 height 12
type input "0.00"
click at [336, 225] on div "Insurance Deductions Medical $ Dental $ Vision $ Life $ Other Obligations Contr…" at bounding box center [390, 175] width 173 height 178
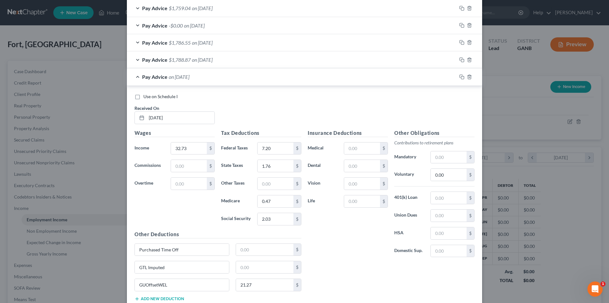
scroll to position [349, 0]
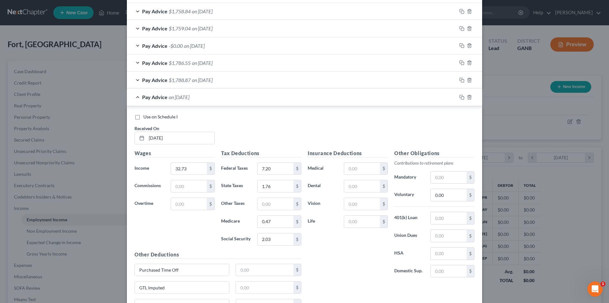
click at [159, 45] on span "Pay Advice" at bounding box center [154, 46] width 25 height 6
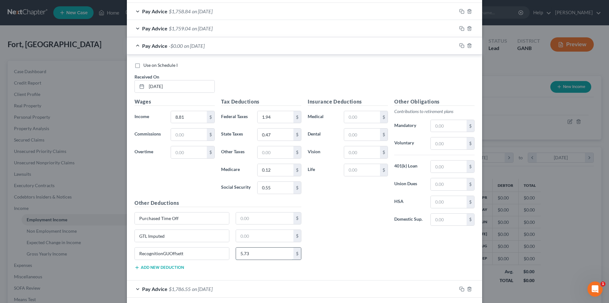
click at [263, 252] on input "5.73" at bounding box center [265, 254] width 58 height 12
type input "5.73"
click at [351, 248] on div "Insurance Deductions Medical $ Dental $ Vision $ Life $ Other Obligations Contr…" at bounding box center [390, 187] width 173 height 178
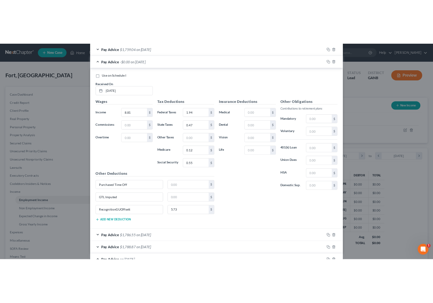
scroll to position [381, 0]
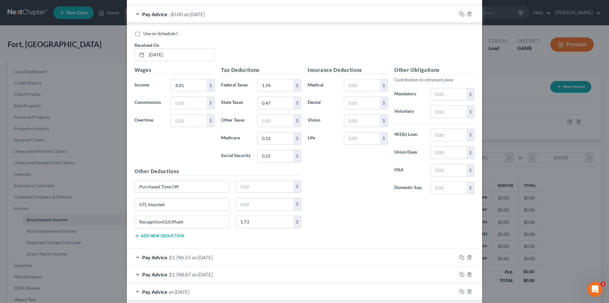
click at [139, 12] on div "Pay Advice -$0.00 on 04/18/2025" at bounding box center [292, 14] width 330 height 17
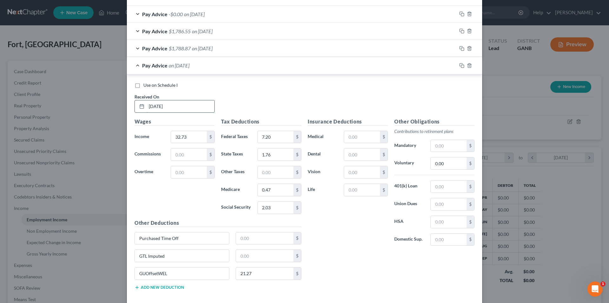
click at [189, 106] on input "3/19/25" at bounding box center [180, 106] width 68 height 12
click at [268, 274] on input "21.27" at bounding box center [265, 274] width 58 height 12
click at [264, 275] on input "21.27" at bounding box center [265, 274] width 58 height 12
type input "21.27"
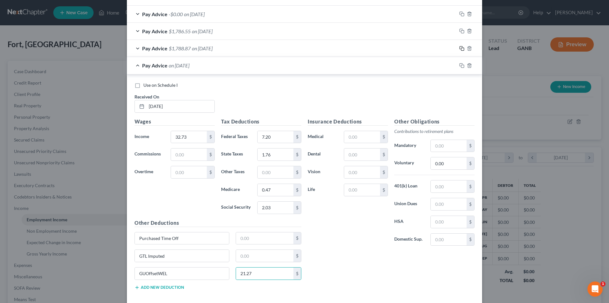
click at [461, 48] on rect "button" at bounding box center [462, 49] width 3 height 3
click at [146, 66] on span "Pay Advice" at bounding box center [154, 65] width 25 height 6
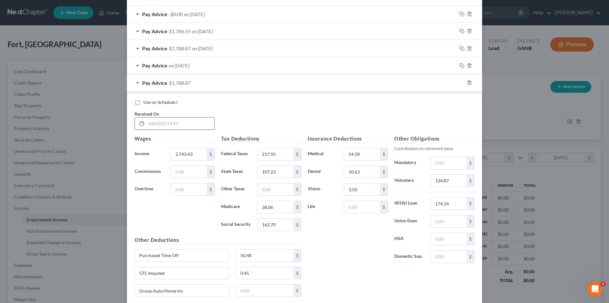
click at [185, 125] on input "text" at bounding box center [180, 124] width 68 height 12
type input "3/18/25"
type input "1,308.48"
type input "287.87"
type input "70.53"
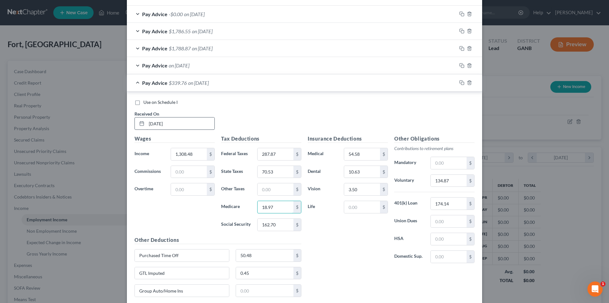
type input "18.97"
type input "81.13"
type input "0."
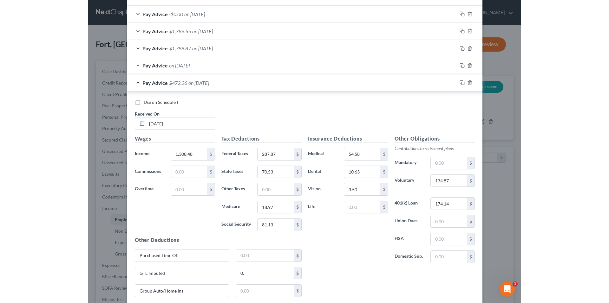
scroll to position [119, 251]
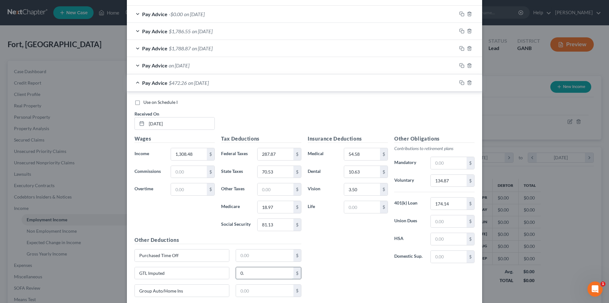
click at [256, 274] on input "0." at bounding box center [265, 274] width 58 height 12
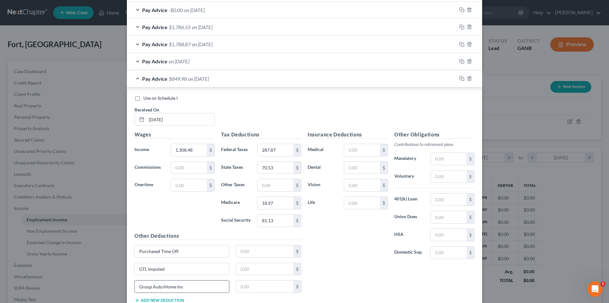
click at [200, 283] on input "Group Auto/Home Ins" at bounding box center [182, 287] width 94 height 12
type input "RSU Vest Net"
type input "849.98"
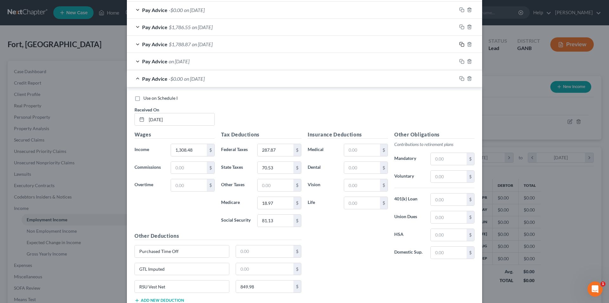
click at [459, 45] on icon "button" at bounding box center [461, 44] width 5 height 5
click at [133, 79] on div "Pay Advice -$0.00 on 03/18/2025" at bounding box center [292, 78] width 330 height 17
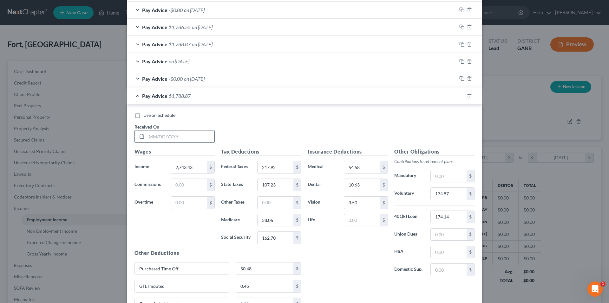
click at [189, 138] on input "text" at bounding box center [180, 137] width 68 height 12
type input "3/14/25"
type input "2,697.88"
type input "208.32"
type input "104.77"
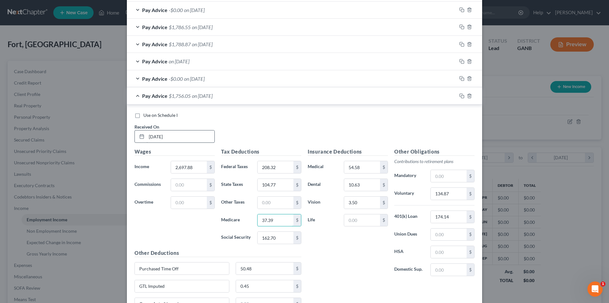
type input "37.39"
type input "159.88"
click at [461, 97] on rect "button" at bounding box center [462, 96] width 3 height 3
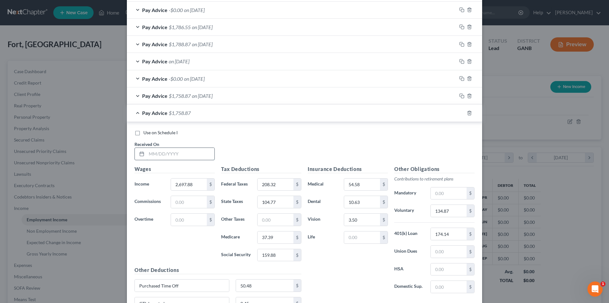
click at [200, 155] on input "text" at bounding box center [180, 154] width 68 height 12
type input "3/4/25"
type input "737.60"
type input "162.27"
type input "39.76"
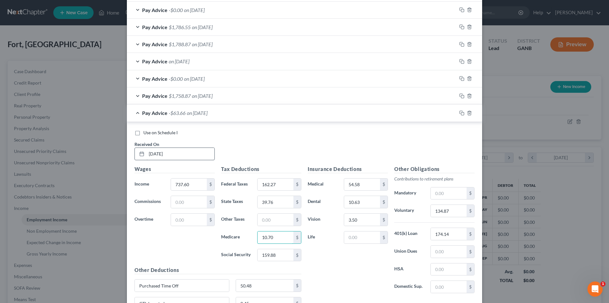
type input "10.70"
type input "45.73"
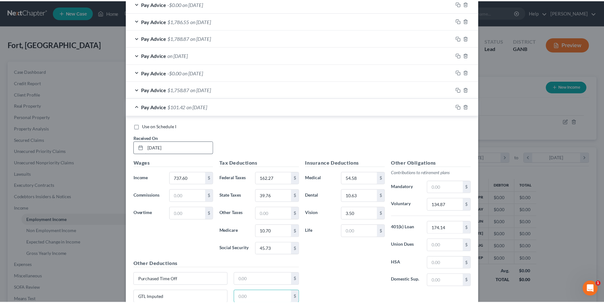
scroll to position [464, 0]
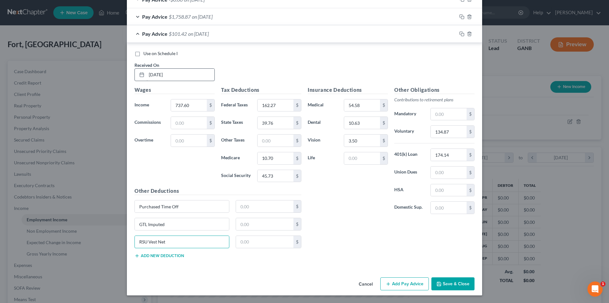
type input "RSU Vest Net"
type input "479.14"
click at [460, 16] on icon "button" at bounding box center [461, 16] width 5 height 5
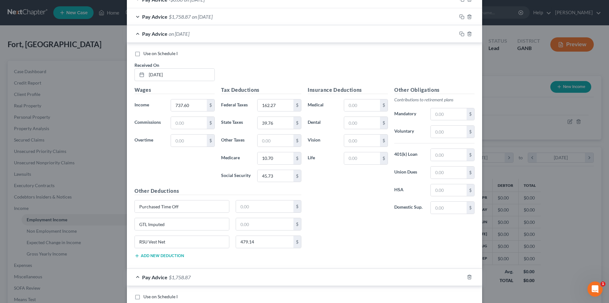
click at [144, 35] on span "Pay Advice" at bounding box center [154, 34] width 25 height 6
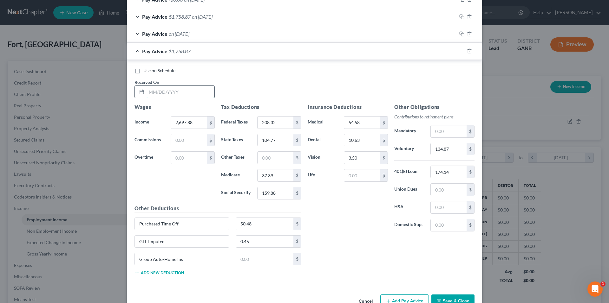
click at [192, 91] on input "text" at bounding box center [180, 92] width 68 height 12
click at [457, 151] on input "134.87" at bounding box center [448, 149] width 36 height 12
click at [438, 300] on icon "button" at bounding box center [439, 302] width 4 height 4
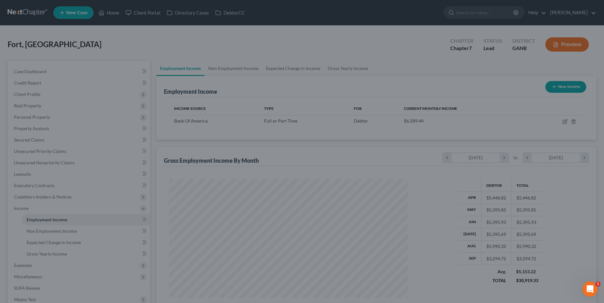
scroll to position [316878, 316748]
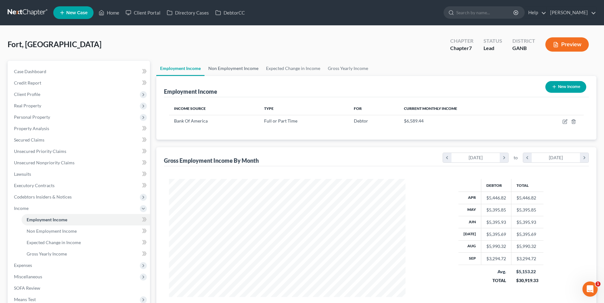
click at [231, 72] on link "Non Employment Income" at bounding box center [233, 68] width 58 height 15
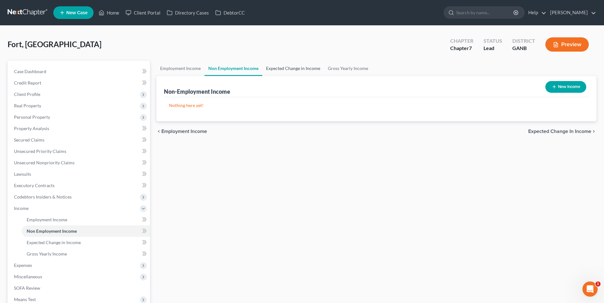
click at [271, 68] on link "Expected Change in Income" at bounding box center [293, 68] width 62 height 15
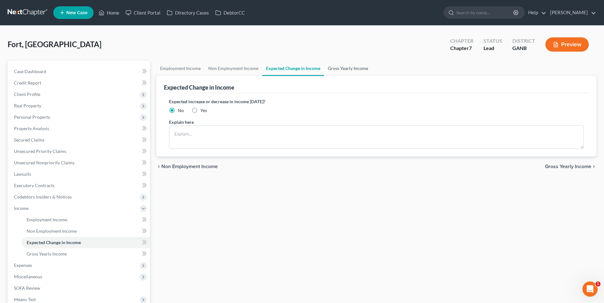
click at [340, 70] on link "Gross Yearly Income" at bounding box center [348, 68] width 48 height 15
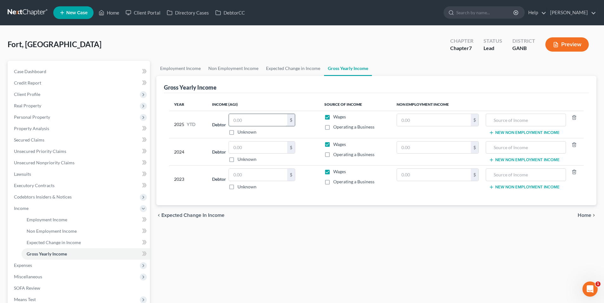
click at [253, 121] on input "text" at bounding box center [258, 120] width 58 height 12
click at [266, 145] on input "text" at bounding box center [258, 148] width 58 height 12
click at [237, 174] on input "text" at bounding box center [258, 175] width 58 height 12
click at [584, 216] on span "Home" at bounding box center [585, 215] width 14 height 5
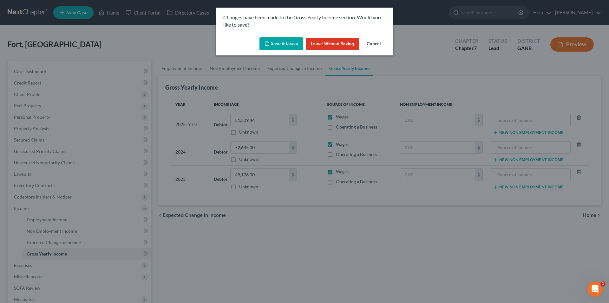
click at [288, 40] on button "Save & Leave" at bounding box center [281, 43] width 44 height 13
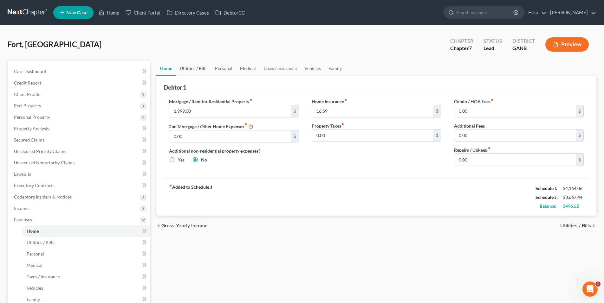
click at [191, 68] on link "Utilities / Bills" at bounding box center [193, 68] width 35 height 15
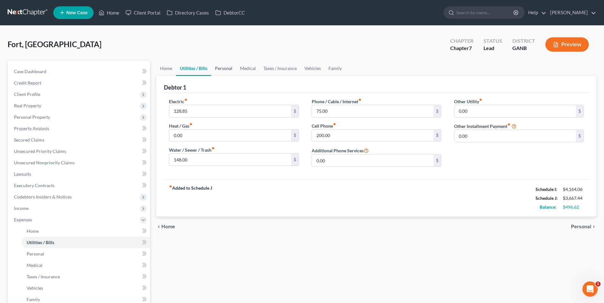
click at [226, 70] on link "Personal" at bounding box center [223, 68] width 25 height 15
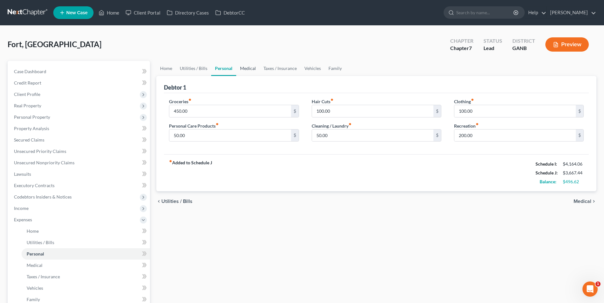
click at [252, 67] on link "Medical" at bounding box center [247, 68] width 23 height 15
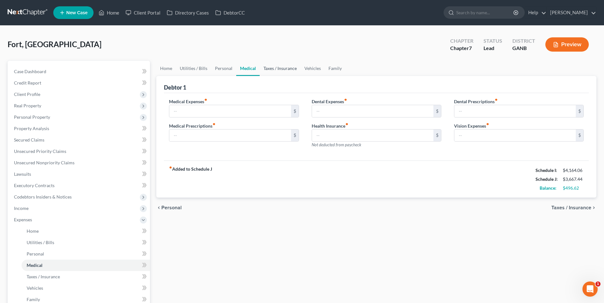
click at [285, 68] on link "Taxes / Insurance" at bounding box center [280, 68] width 41 height 15
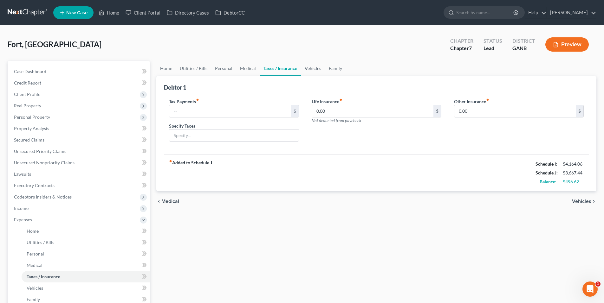
click at [318, 69] on link "Vehicles" at bounding box center [313, 68] width 24 height 15
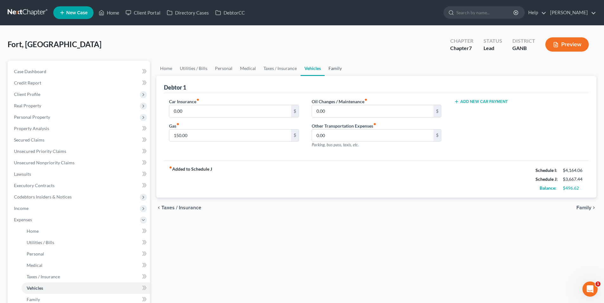
click at [338, 69] on link "Family" at bounding box center [335, 68] width 21 height 15
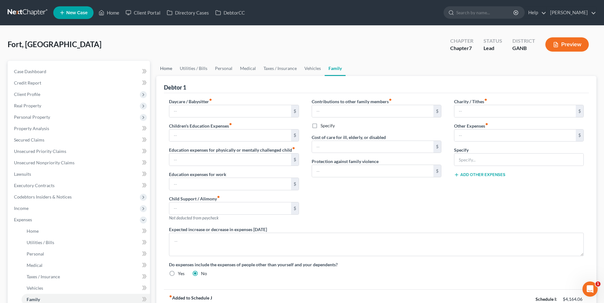
click at [168, 68] on link "Home" at bounding box center [166, 68] width 20 height 15
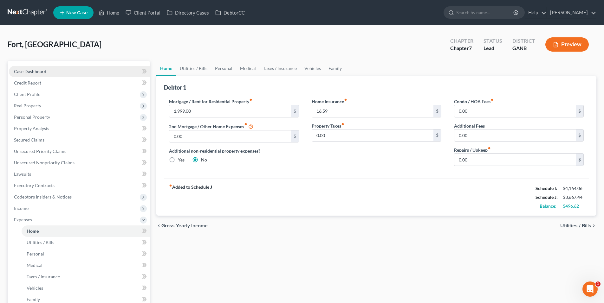
click at [40, 73] on span "Case Dashboard" at bounding box center [30, 71] width 32 height 5
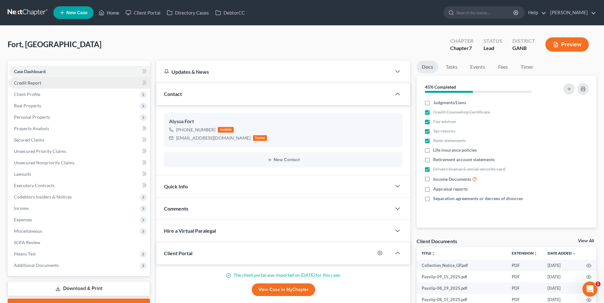
click at [38, 87] on link "Credit Report" at bounding box center [79, 82] width 141 height 11
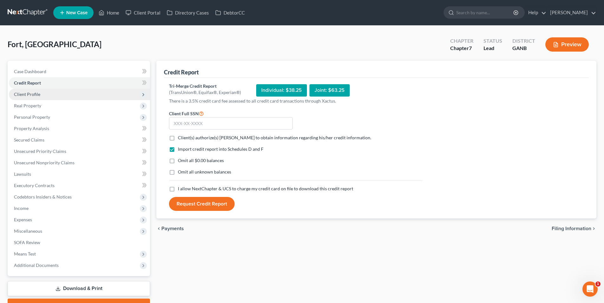
click at [41, 96] on span "Client Profile" at bounding box center [79, 94] width 141 height 11
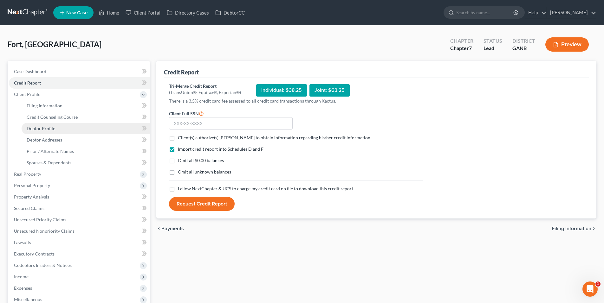
click at [45, 127] on span "Debtor Profile" at bounding box center [41, 128] width 29 height 5
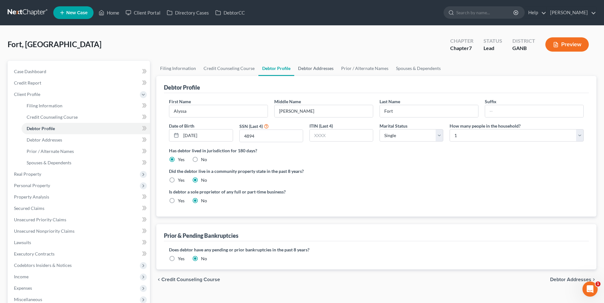
click at [311, 69] on link "Debtor Addresses" at bounding box center [315, 68] width 43 height 15
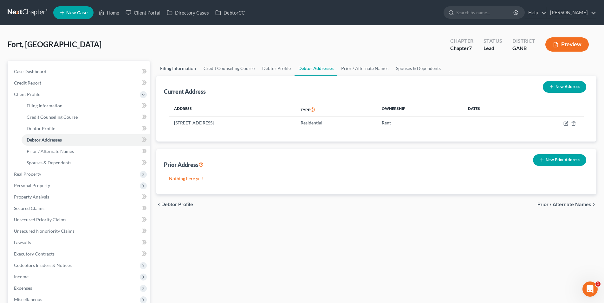
click at [170, 67] on link "Filing Information" at bounding box center [177, 68] width 43 height 15
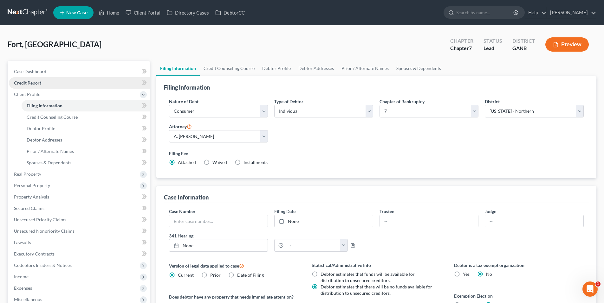
click at [52, 83] on link "Credit Report" at bounding box center [79, 82] width 141 height 11
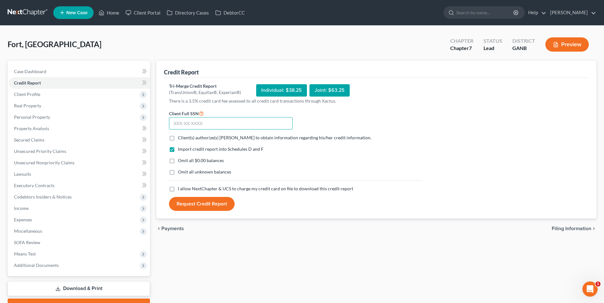
click at [271, 126] on input "text" at bounding box center [231, 123] width 124 height 13
drag, startPoint x: 171, startPoint y: 137, endPoint x: 173, endPoint y: 201, distance: 64.4
click at [178, 137] on label "Client(s) authorize(s) Robert M. Gardner, P.C. to obtain information regarding …" at bounding box center [274, 138] width 193 height 6
click at [180, 137] on input "Client(s) authorize(s) Robert M. Gardner, P.C. to obtain information regarding …" at bounding box center [182, 137] width 4 height 4
click at [178, 186] on label "I allow NextChapter & UCS to charge my credit card on file to download this cre…" at bounding box center [265, 189] width 175 height 6
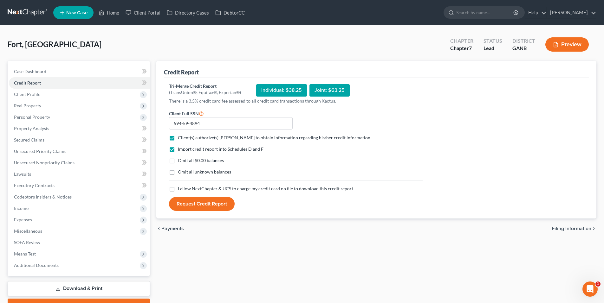
click at [180, 186] on input "I allow NextChapter & UCS to charge my credit card on file to download this cre…" at bounding box center [182, 188] width 4 height 4
click at [188, 206] on button "Request Credit Report" at bounding box center [202, 204] width 66 height 14
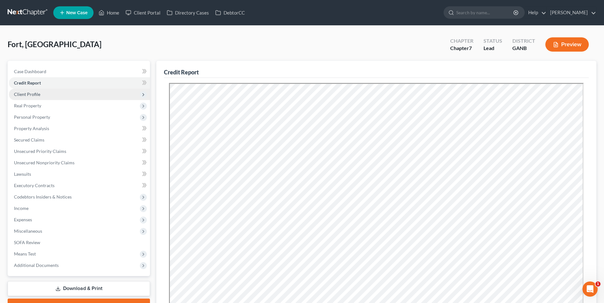
click at [52, 92] on span "Client Profile" at bounding box center [79, 94] width 141 height 11
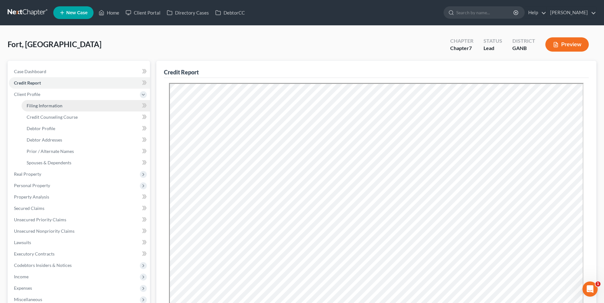
click at [52, 109] on link "Filing Information" at bounding box center [86, 105] width 128 height 11
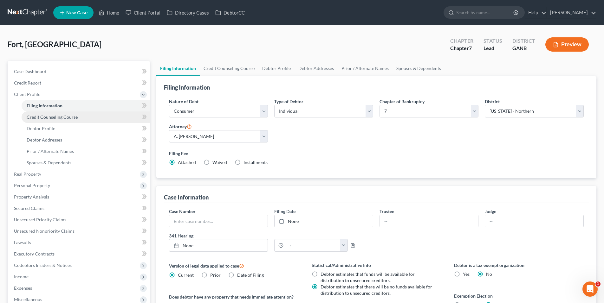
click at [53, 116] on span "Credit Counseling Course" at bounding box center [52, 116] width 51 height 5
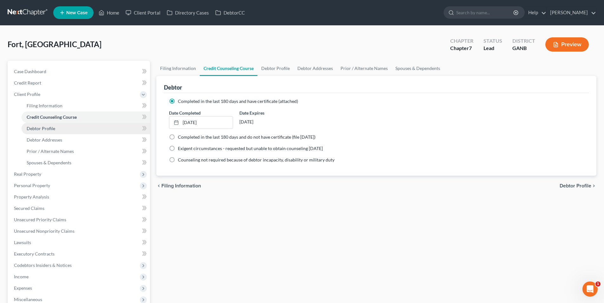
click at [52, 128] on span "Debtor Profile" at bounding box center [41, 128] width 29 height 5
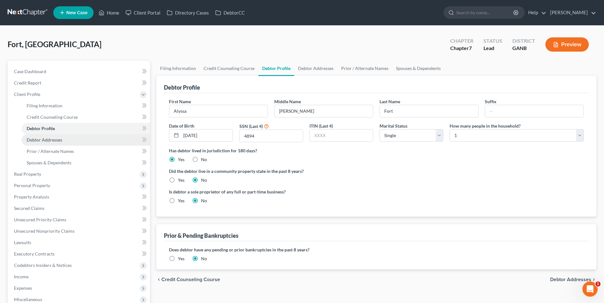
click at [52, 138] on span "Debtor Addresses" at bounding box center [45, 139] width 36 height 5
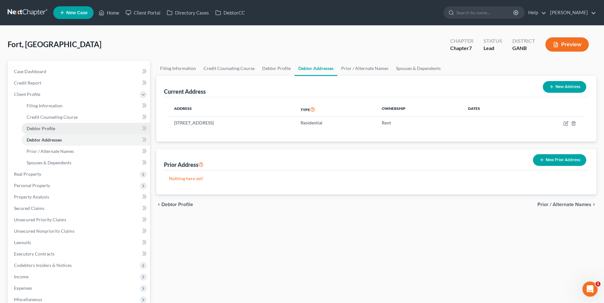
click at [52, 131] on span "Debtor Profile" at bounding box center [41, 128] width 29 height 5
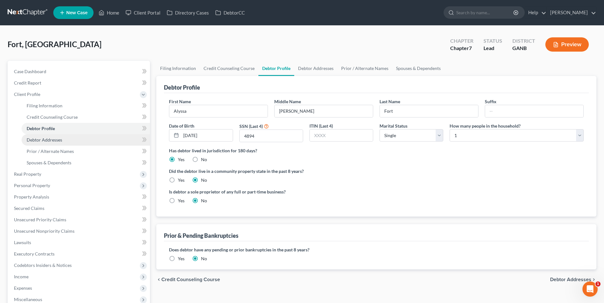
click at [53, 142] on span "Debtor Addresses" at bounding box center [45, 139] width 36 height 5
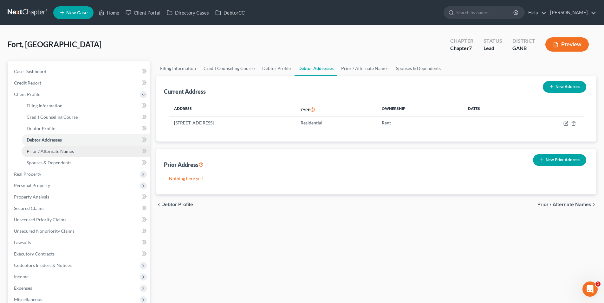
click at [53, 151] on span "Prior / Alternate Names" at bounding box center [50, 151] width 47 height 5
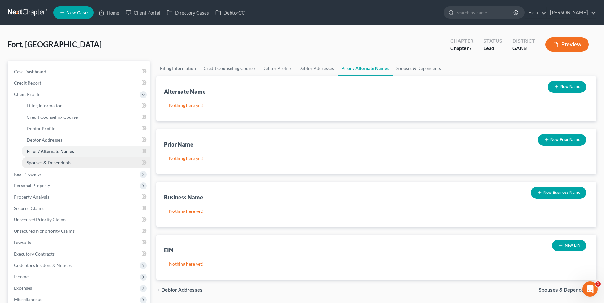
click at [53, 159] on link "Spouses & Dependents" at bounding box center [86, 162] width 128 height 11
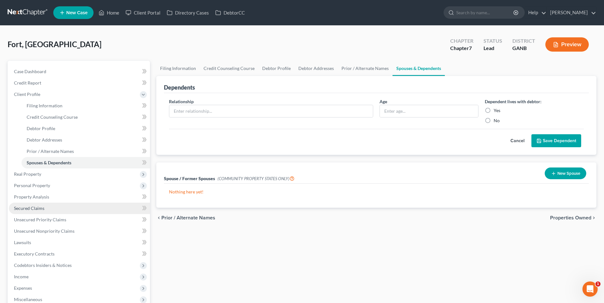
click at [41, 204] on link "Secured Claims" at bounding box center [79, 208] width 141 height 11
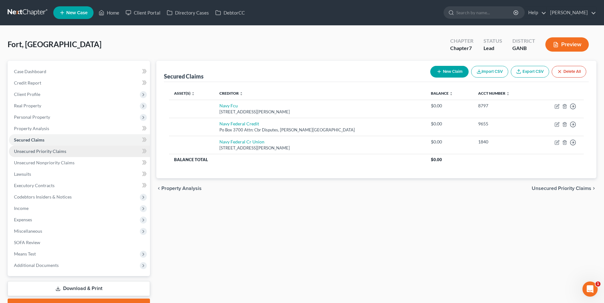
click at [75, 152] on link "Unsecured Priority Claims" at bounding box center [79, 151] width 141 height 11
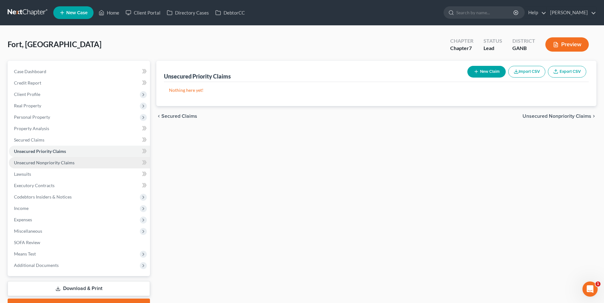
click at [76, 162] on link "Unsecured Nonpriority Claims" at bounding box center [79, 162] width 141 height 11
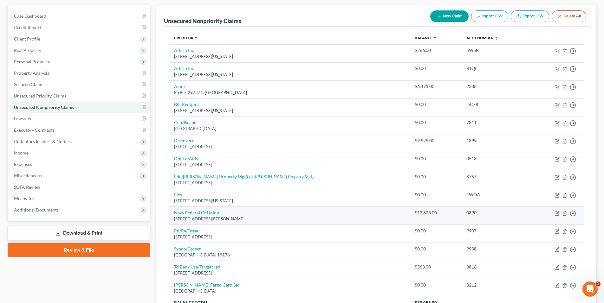
scroll to position [55, 0]
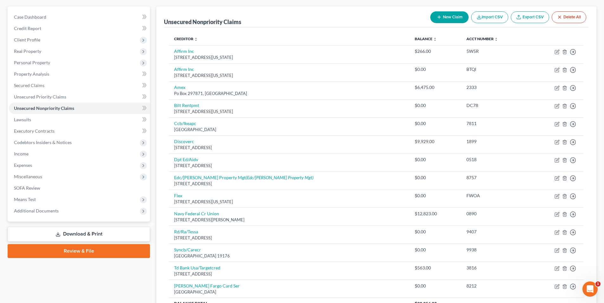
click at [443, 19] on button "New Claim" at bounding box center [449, 17] width 38 height 12
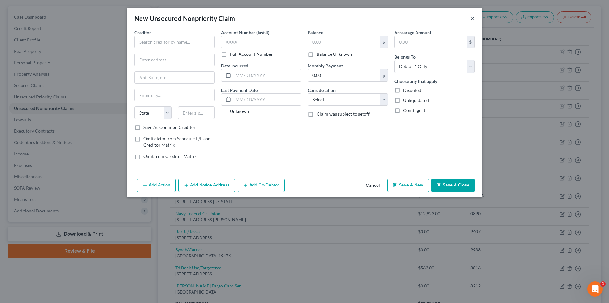
click at [472, 22] on button "×" at bounding box center [472, 19] width 4 height 8
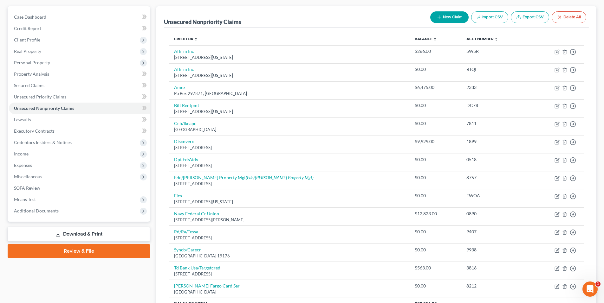
click at [455, 15] on button "New Claim" at bounding box center [449, 17] width 38 height 12
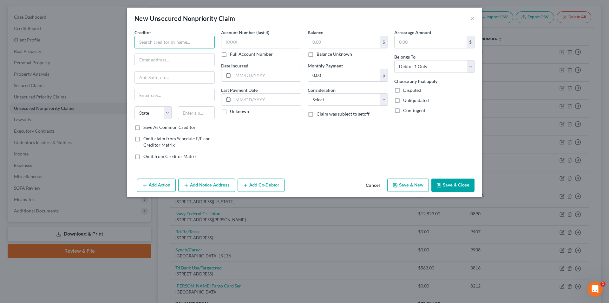
click at [195, 43] on input "text" at bounding box center [174, 42] width 80 height 13
click at [173, 61] on div "96 Annex, Atlanta, GA 30396" at bounding box center [172, 58] width 66 height 5
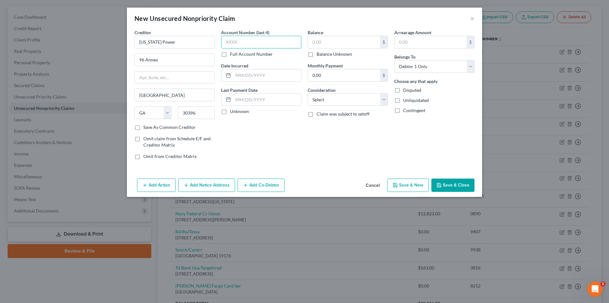
click at [247, 41] on input "text" at bounding box center [261, 42] width 80 height 13
click at [341, 42] on input "text" at bounding box center [344, 42] width 72 height 12
click at [377, 97] on select "Select Cable / Satellite Services Collection Agency Credit Card Debt Debt Couns…" at bounding box center [347, 100] width 80 height 13
click at [307, 94] on select "Select Cable / Satellite Services Collection Agency Credit Card Debt Debt Couns…" at bounding box center [347, 100] width 80 height 13
click at [444, 38] on input "text" at bounding box center [430, 42] width 72 height 12
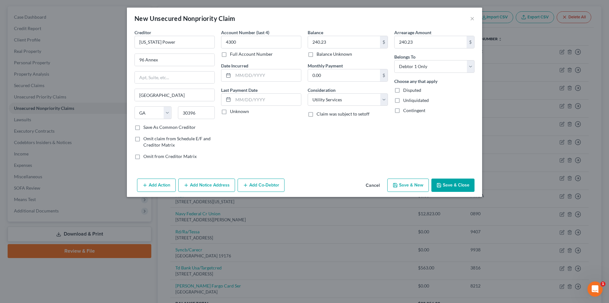
click at [463, 187] on button "Save & Close" at bounding box center [452, 185] width 43 height 13
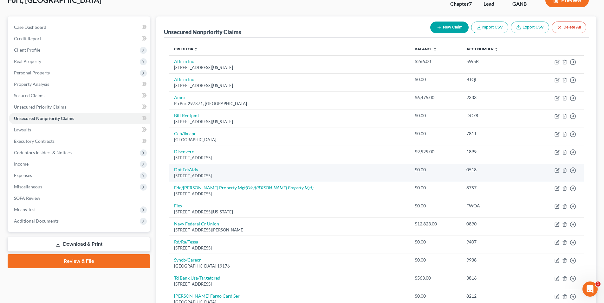
scroll to position [32, 0]
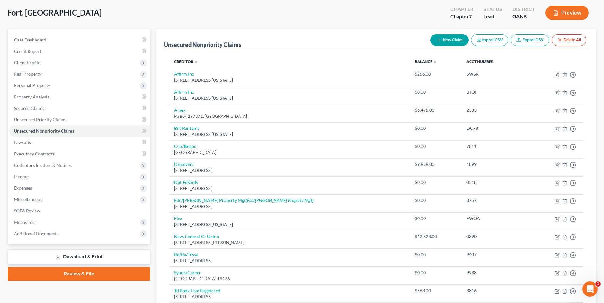
click at [458, 41] on button "New Claim" at bounding box center [449, 40] width 38 height 12
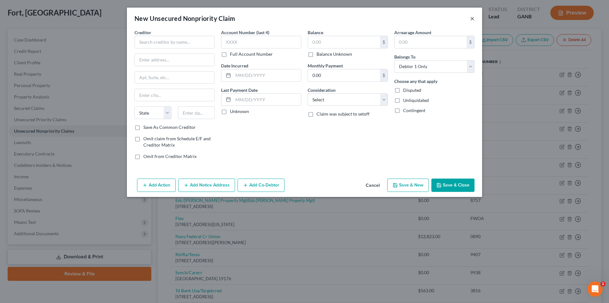
click at [473, 19] on button "×" at bounding box center [472, 19] width 4 height 8
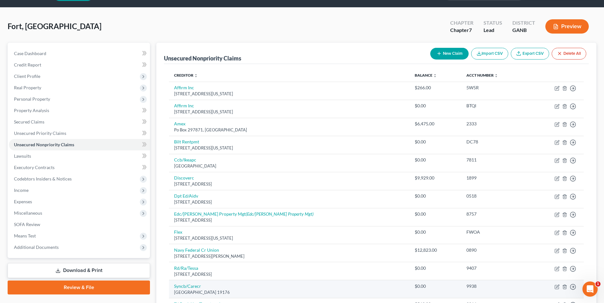
scroll to position [0, 0]
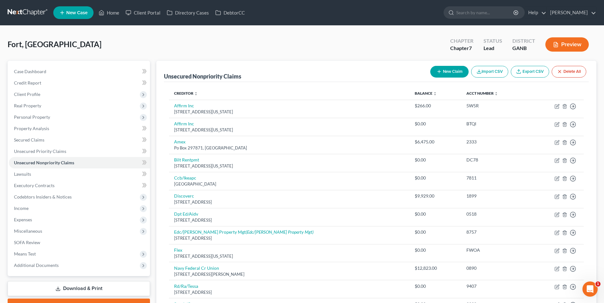
click at [449, 71] on button "New Claim" at bounding box center [449, 72] width 38 height 12
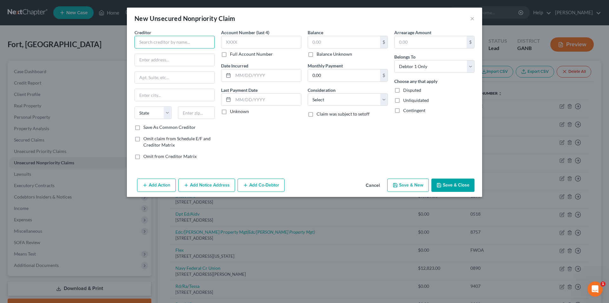
click at [195, 42] on input "text" at bounding box center [174, 42] width 80 height 13
click at [184, 44] on input "American E" at bounding box center [174, 42] width 80 height 13
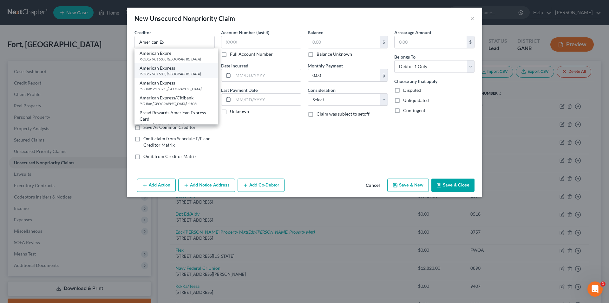
click at [188, 75] on div "P.OBox 981537, El Paso, TX 79998" at bounding box center [175, 73] width 73 height 5
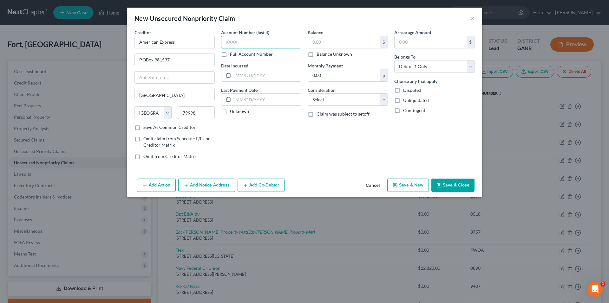
click at [261, 42] on input "text" at bounding box center [261, 42] width 80 height 13
click at [260, 72] on input "text" at bounding box center [267, 75] width 68 height 12
click at [432, 43] on input "text" at bounding box center [430, 42] width 72 height 12
click at [413, 184] on button "Save & New" at bounding box center [408, 185] width 42 height 13
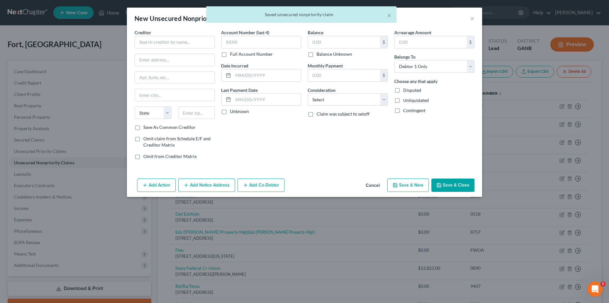
click at [472, 19] on div "× Saved unsecured nonpriority claim" at bounding box center [301, 16] width 609 height 20
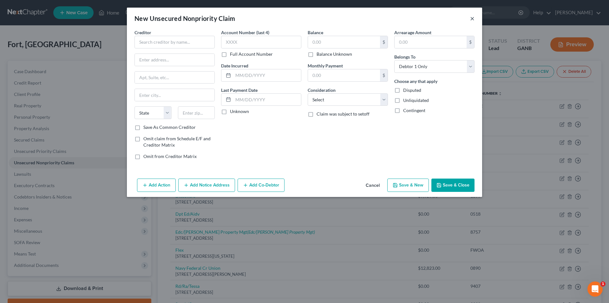
click at [472, 19] on button "×" at bounding box center [472, 19] width 4 height 8
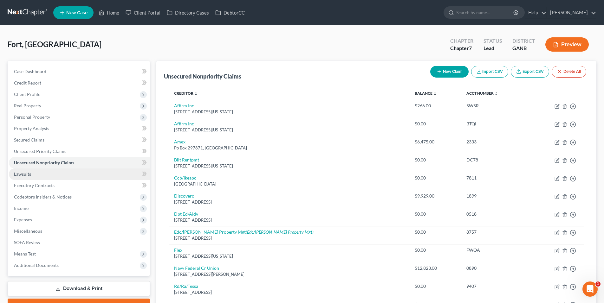
click at [20, 174] on span "Lawsuits" at bounding box center [22, 173] width 17 height 5
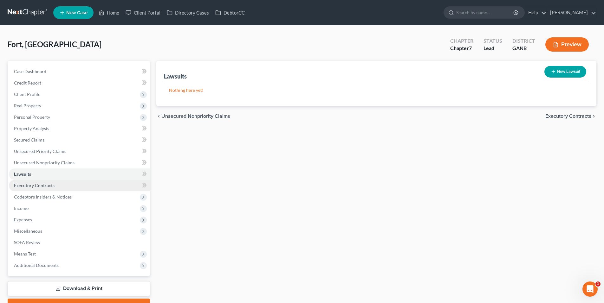
click at [20, 184] on span "Executory Contracts" at bounding box center [34, 185] width 41 height 5
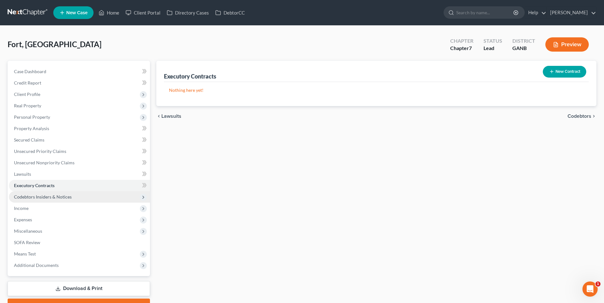
click at [23, 196] on span "Codebtors Insiders & Notices" at bounding box center [43, 196] width 58 height 5
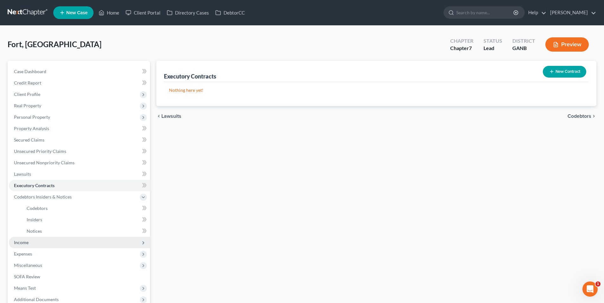
click at [21, 242] on span "Income" at bounding box center [21, 242] width 15 height 5
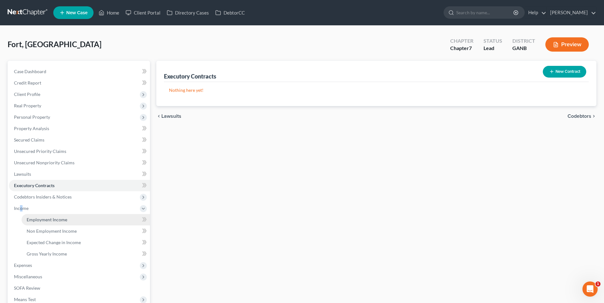
click at [39, 217] on span "Employment Income" at bounding box center [47, 219] width 41 height 5
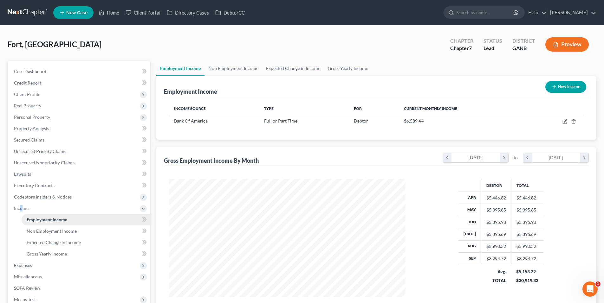
scroll to position [118, 249]
click at [238, 65] on link "Non Employment Income" at bounding box center [233, 68] width 58 height 15
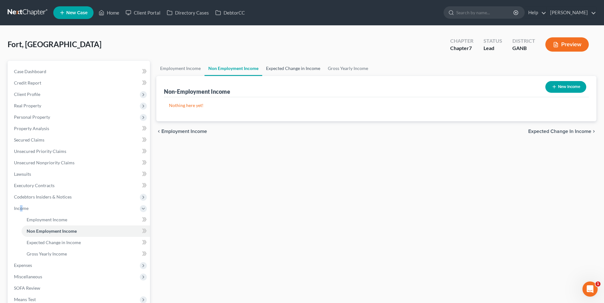
click at [303, 68] on link "Expected Change in Income" at bounding box center [293, 68] width 62 height 15
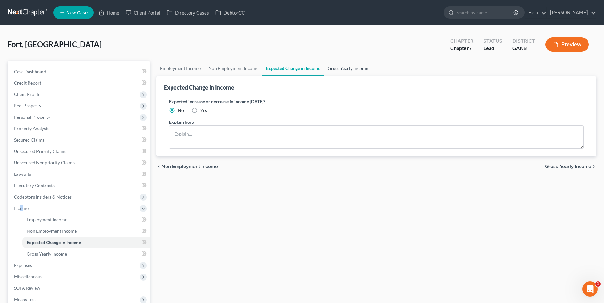
click at [351, 68] on link "Gross Yearly Income" at bounding box center [348, 68] width 48 height 15
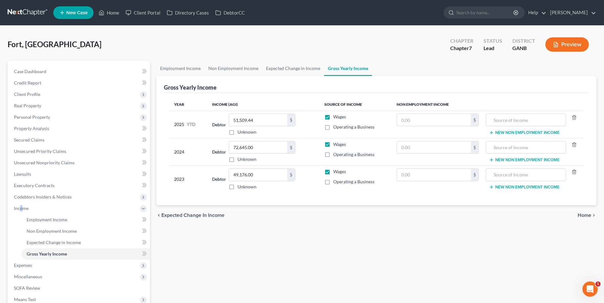
click at [582, 215] on span "Home" at bounding box center [585, 215] width 14 height 5
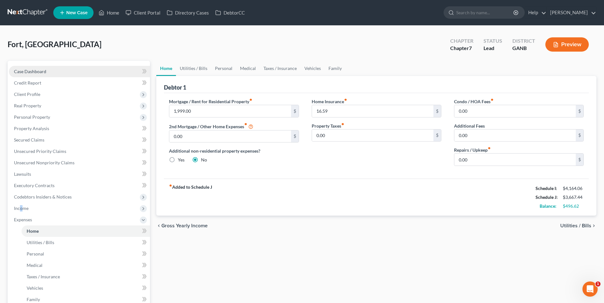
click at [41, 70] on span "Case Dashboard" at bounding box center [30, 71] width 32 height 5
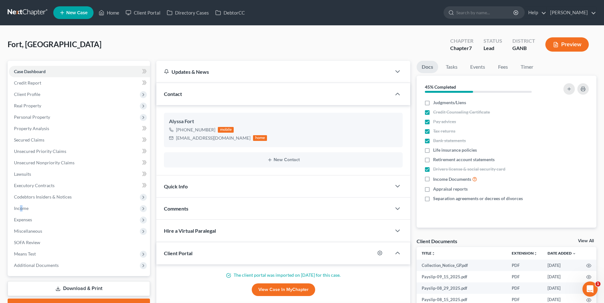
drag, startPoint x: 27, startPoint y: 10, endPoint x: 600, endPoint y: 125, distance: 584.3
click at [27, 10] on link at bounding box center [28, 12] width 41 height 11
